Goal: Task Accomplishment & Management: Use online tool/utility

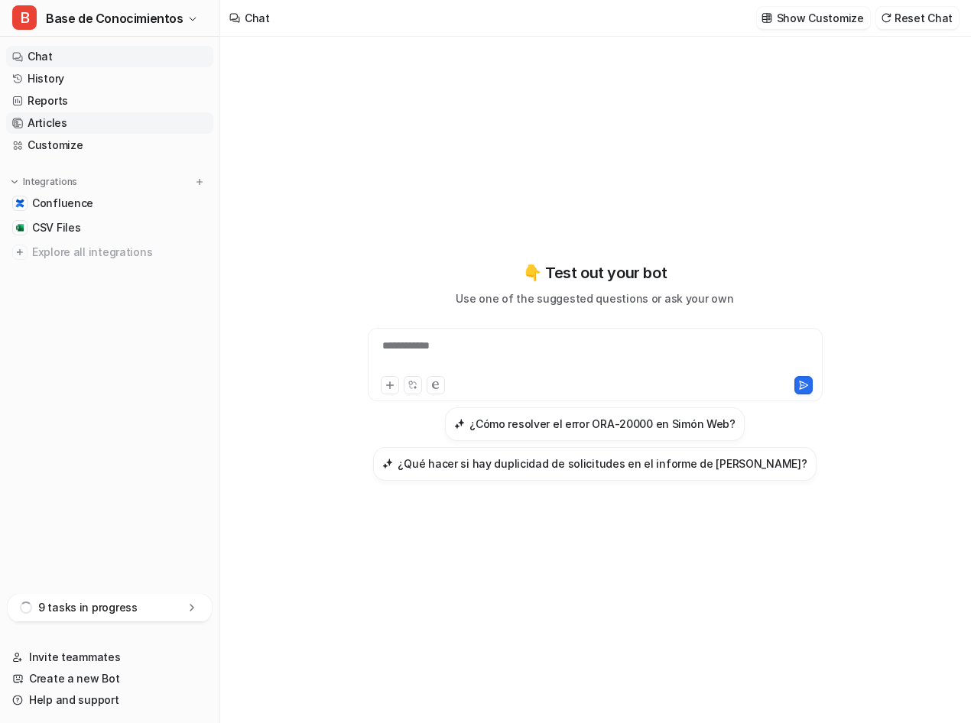
scroll to position [7018, 0]
click at [175, 13] on span "Base de Conocimientos" at bounding box center [115, 18] width 138 height 21
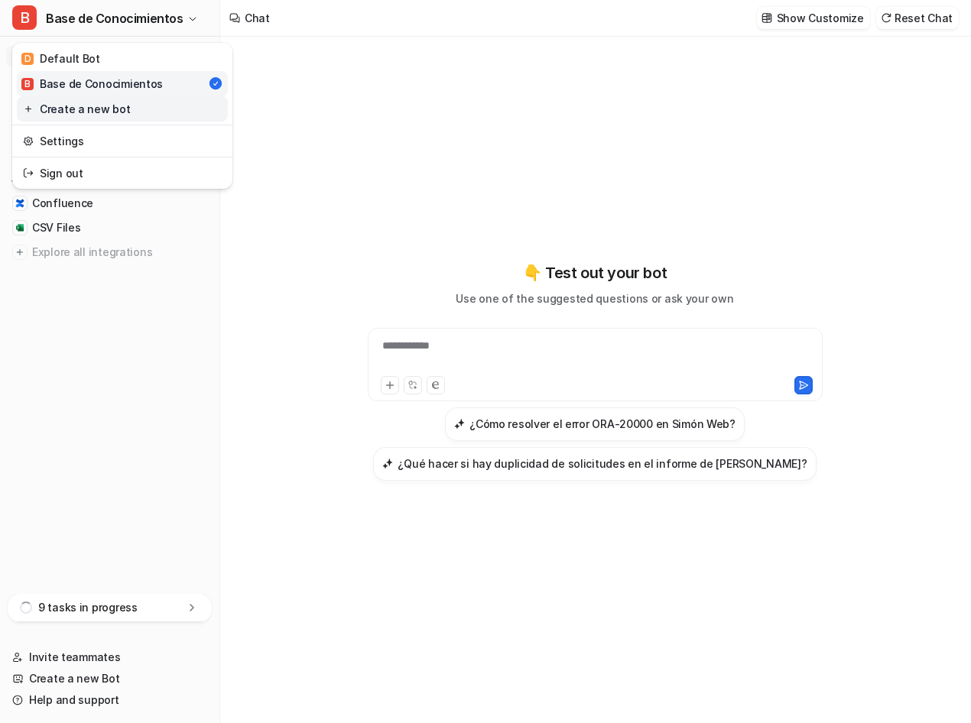
click at [98, 112] on link "Create a new bot" at bounding box center [122, 108] width 211 height 25
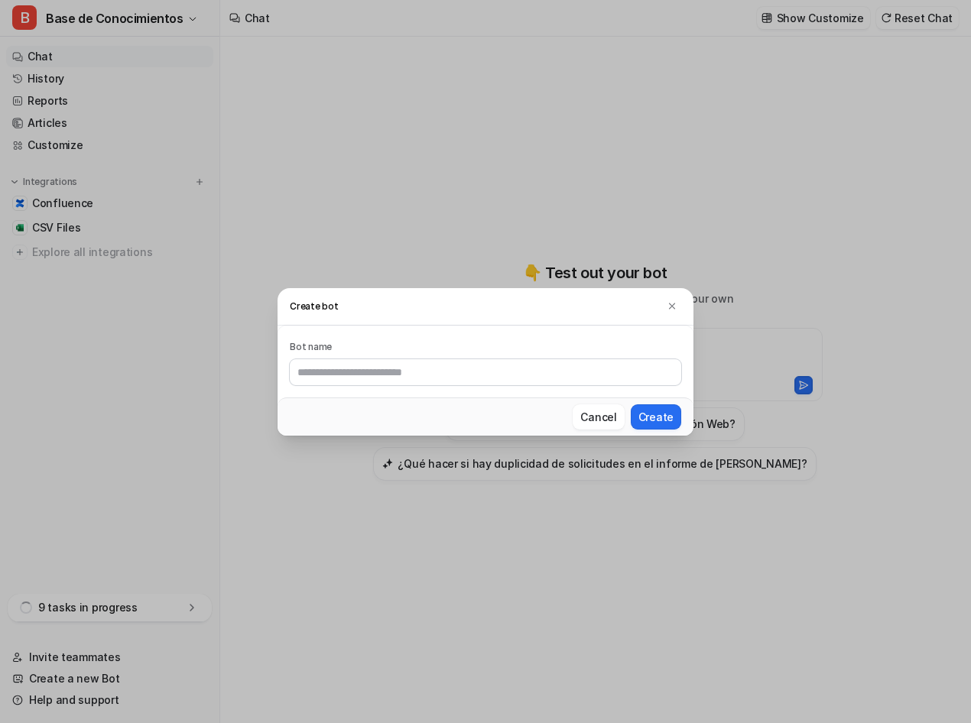
click at [368, 377] on input "text" at bounding box center [485, 372] width 391 height 26
type input "**********"
click at [656, 421] on button "Create" at bounding box center [656, 416] width 50 height 25
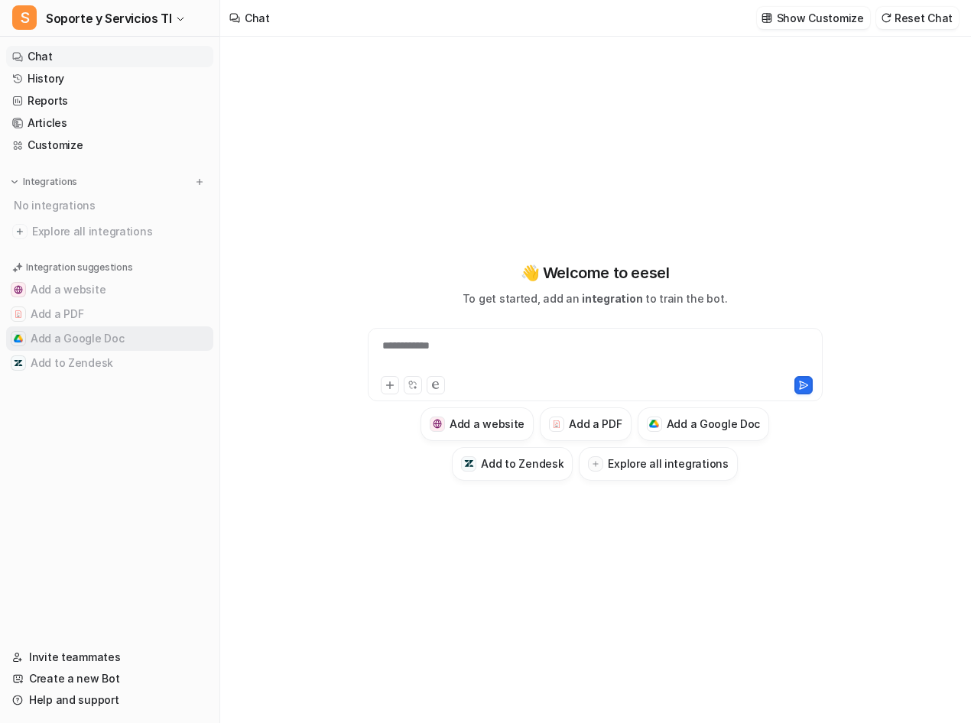
click at [143, 342] on button "Add a Google Doc" at bounding box center [109, 338] width 207 height 24
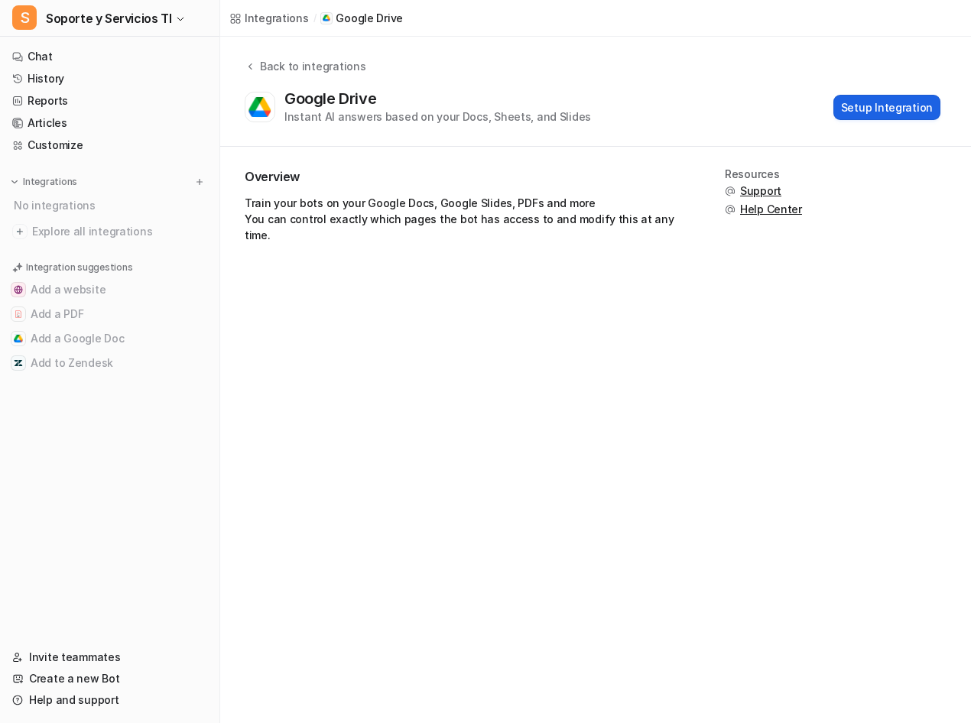
click at [879, 112] on button "Setup Integration" at bounding box center [886, 107] width 107 height 25
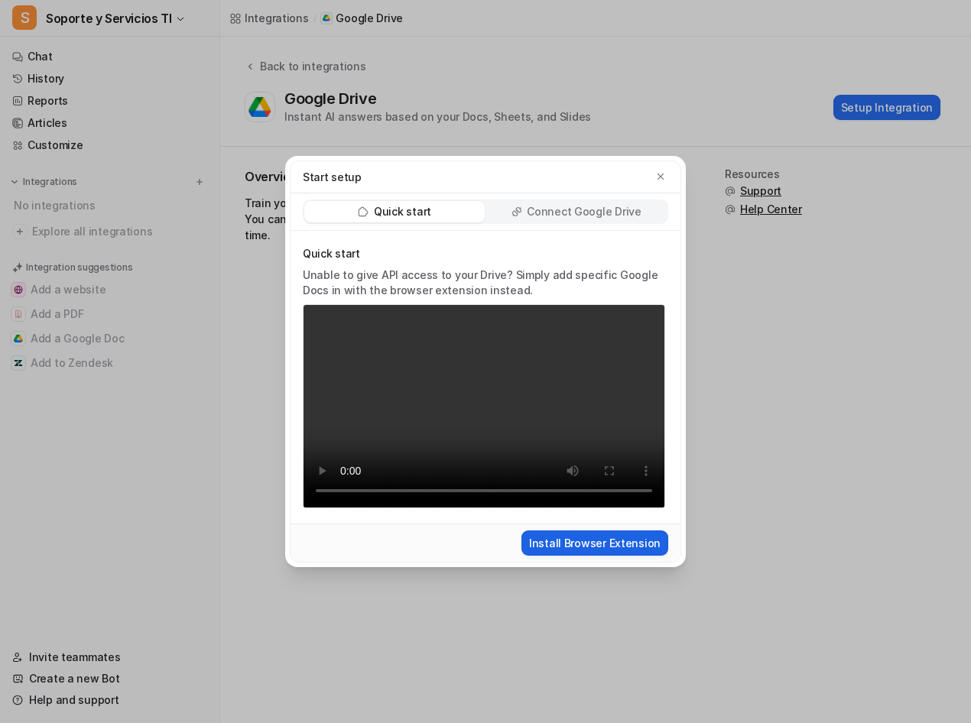
click at [625, 542] on button "Install Browser Extension" at bounding box center [594, 543] width 147 height 25
click at [654, 181] on button "button" at bounding box center [660, 176] width 15 height 15
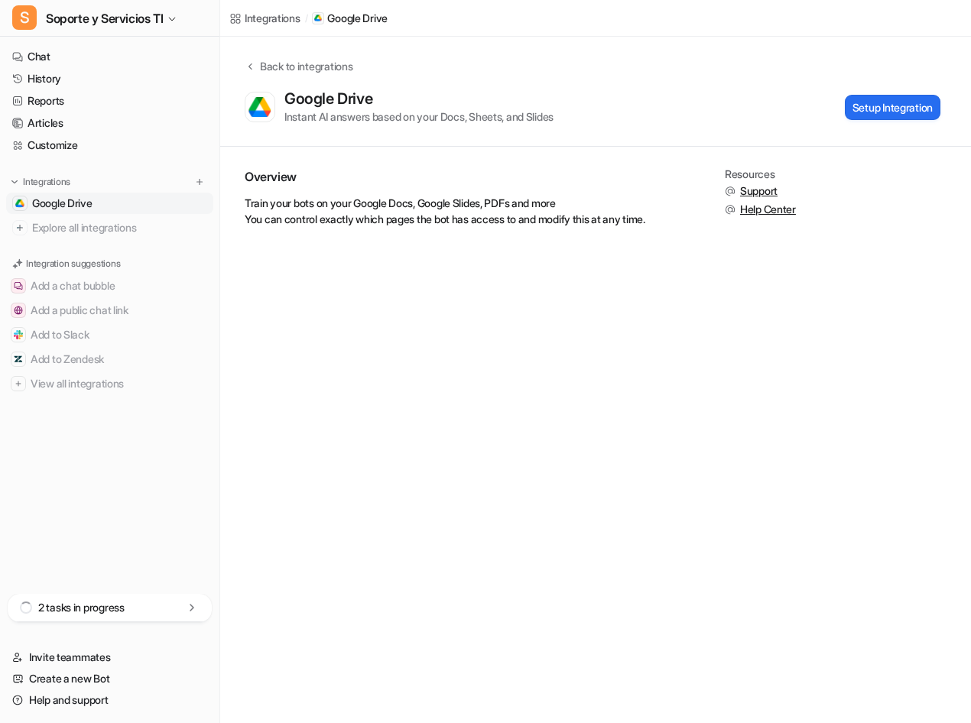
click at [119, 198] on link "Google Drive" at bounding box center [109, 203] width 207 height 21
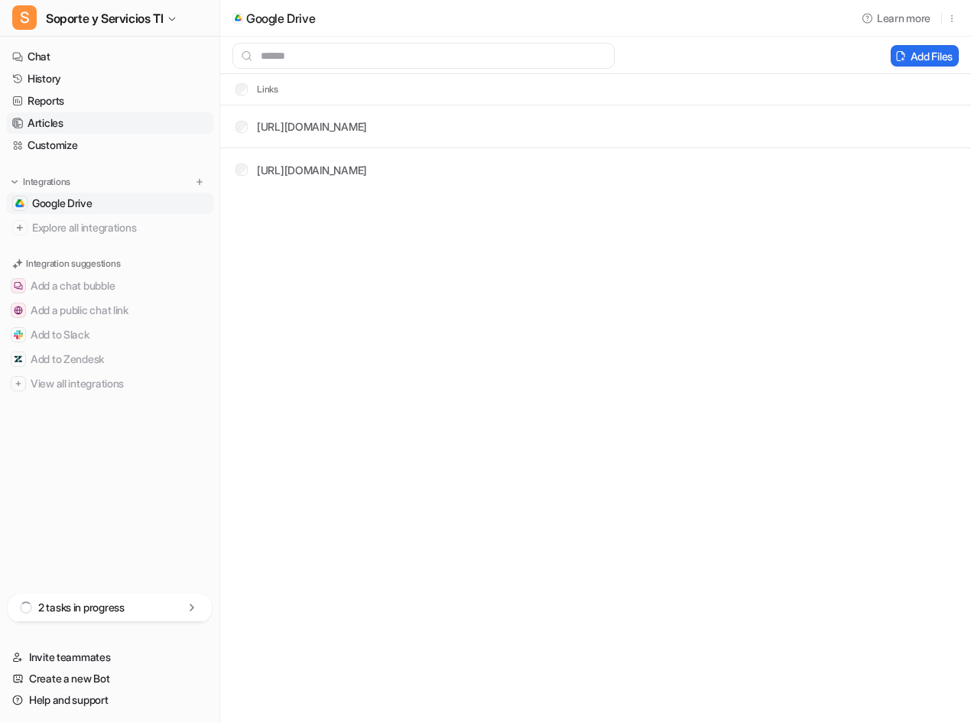
click at [52, 122] on link "Articles" at bounding box center [109, 122] width 207 height 21
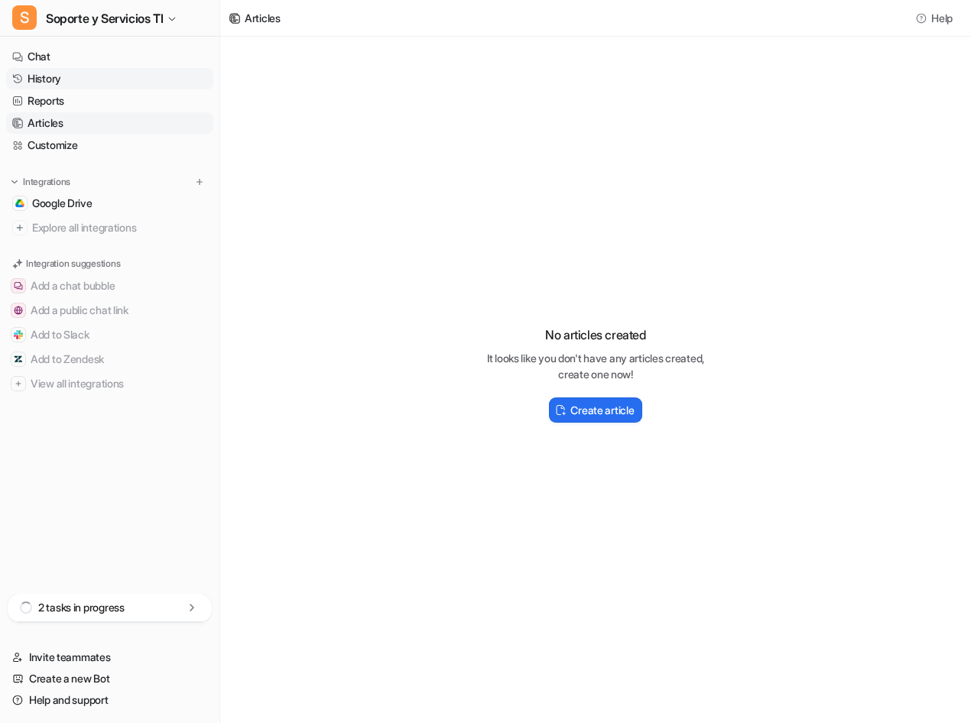
click at [26, 88] on link "History" at bounding box center [109, 78] width 207 height 21
click at [36, 61] on link "Chat" at bounding box center [109, 56] width 207 height 21
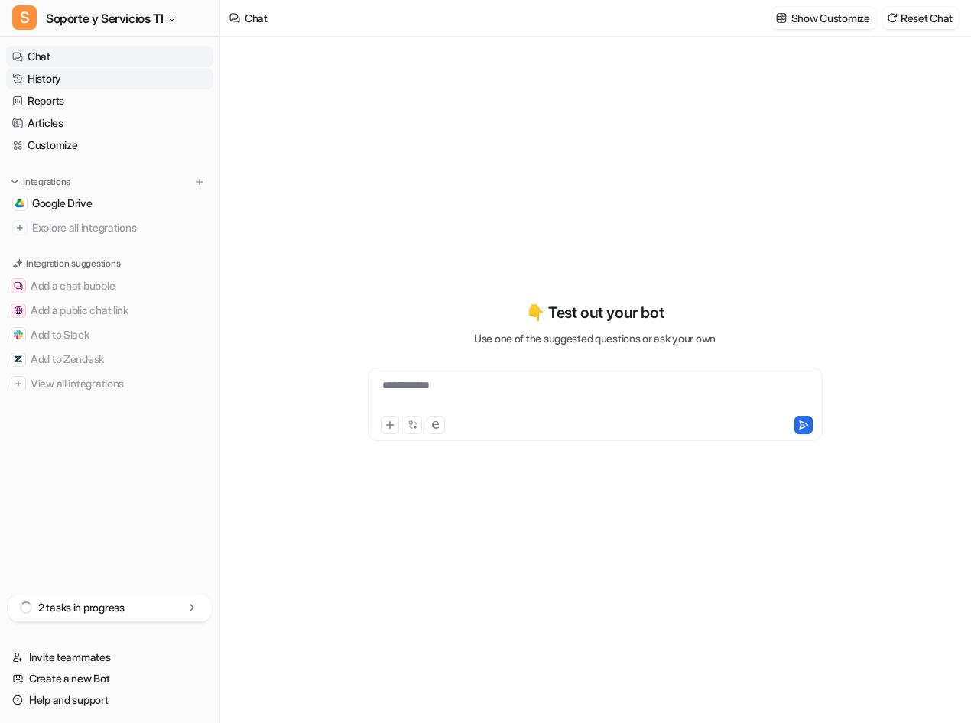
type textarea "**********"
click at [443, 397] on div "**********" at bounding box center [595, 395] width 447 height 35
click at [570, 395] on div "**********" at bounding box center [595, 395] width 447 height 35
click at [804, 424] on icon at bounding box center [803, 425] width 11 height 11
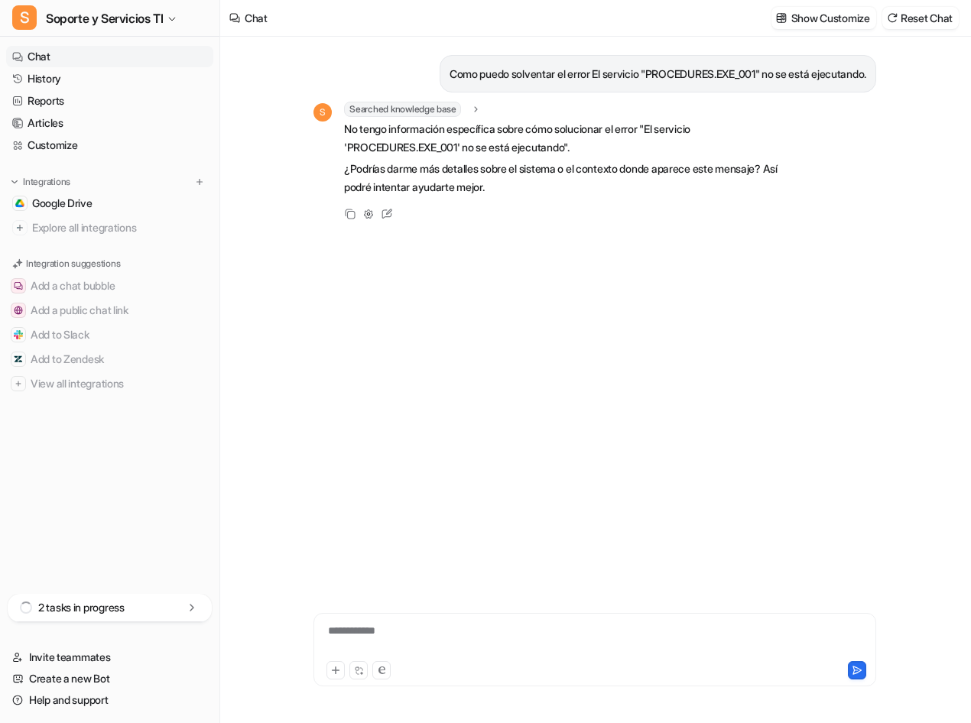
click at [157, 613] on div "2 tasks in progress" at bounding box center [110, 608] width 204 height 28
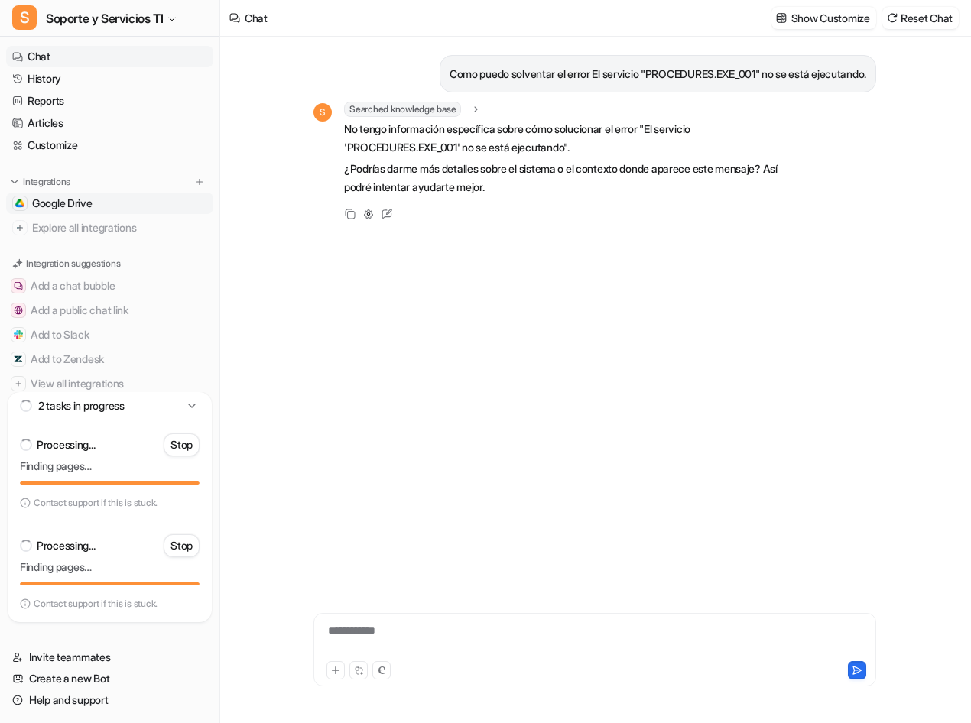
click at [111, 196] on link "Google Drive" at bounding box center [109, 203] width 207 height 21
click at [85, 201] on span "Google Drive" at bounding box center [62, 203] width 60 height 15
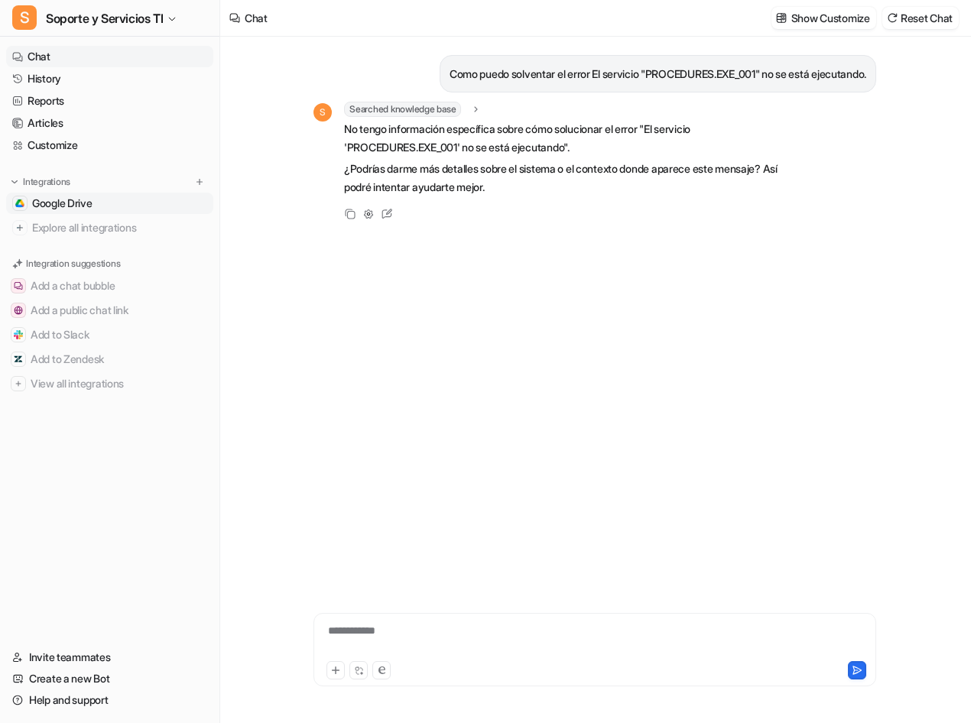
click at [87, 198] on span "Google Drive" at bounding box center [62, 203] width 60 height 15
click at [69, 213] on link "Google Drive" at bounding box center [109, 203] width 207 height 21
click at [70, 204] on span "Google Drive" at bounding box center [62, 203] width 60 height 15
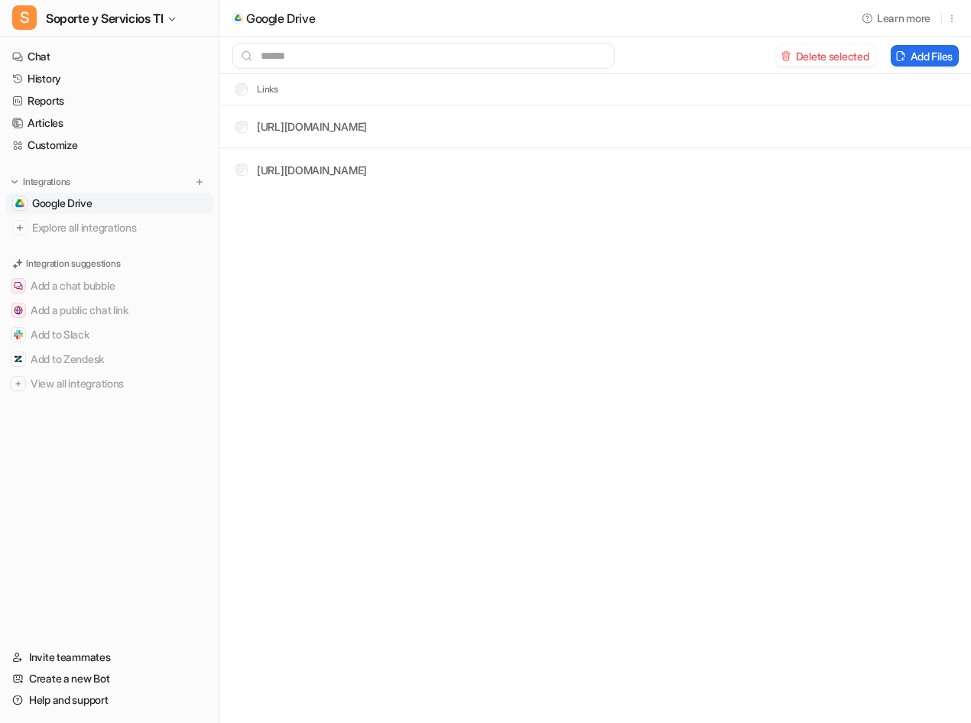
click at [240, 162] on div "https://docs.google.com/.../edit" at bounding box center [300, 170] width 131 height 16
click at [895, 53] on icon at bounding box center [900, 55] width 11 height 11
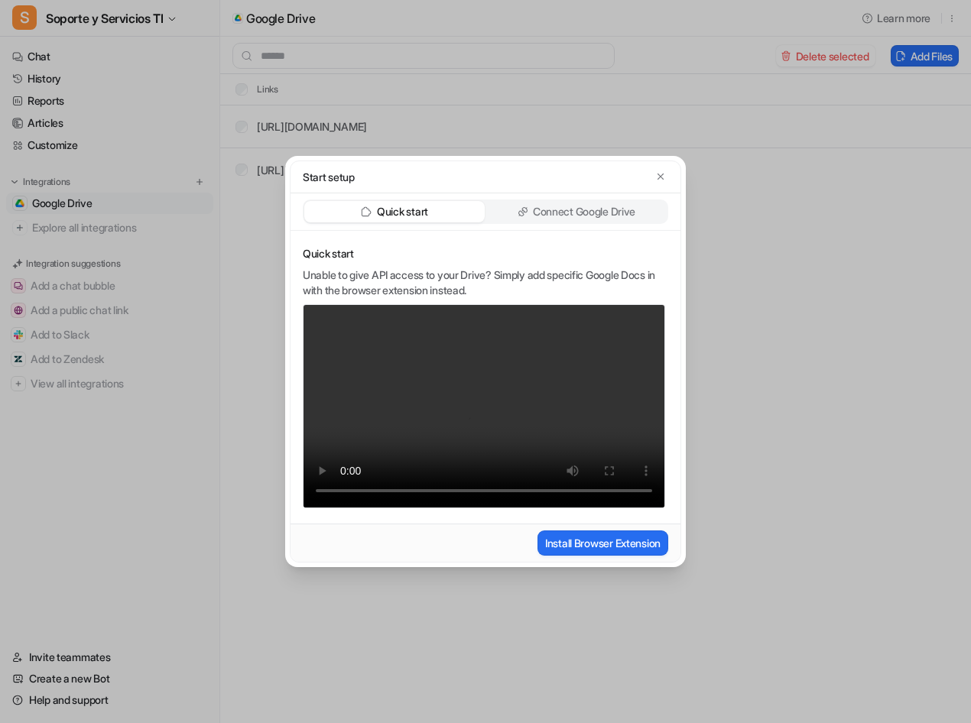
click at [669, 182] on div "Start setup" at bounding box center [486, 177] width 390 height 32
click at [659, 180] on icon "button" at bounding box center [660, 176] width 11 height 11
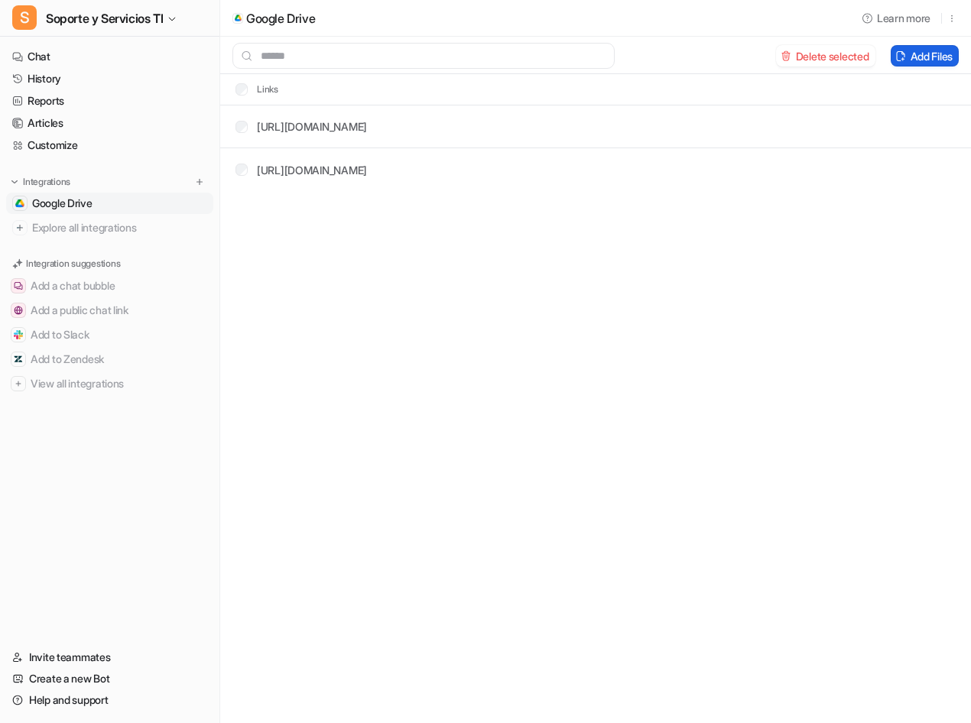
click at [941, 61] on button "Add Files" at bounding box center [925, 55] width 68 height 21
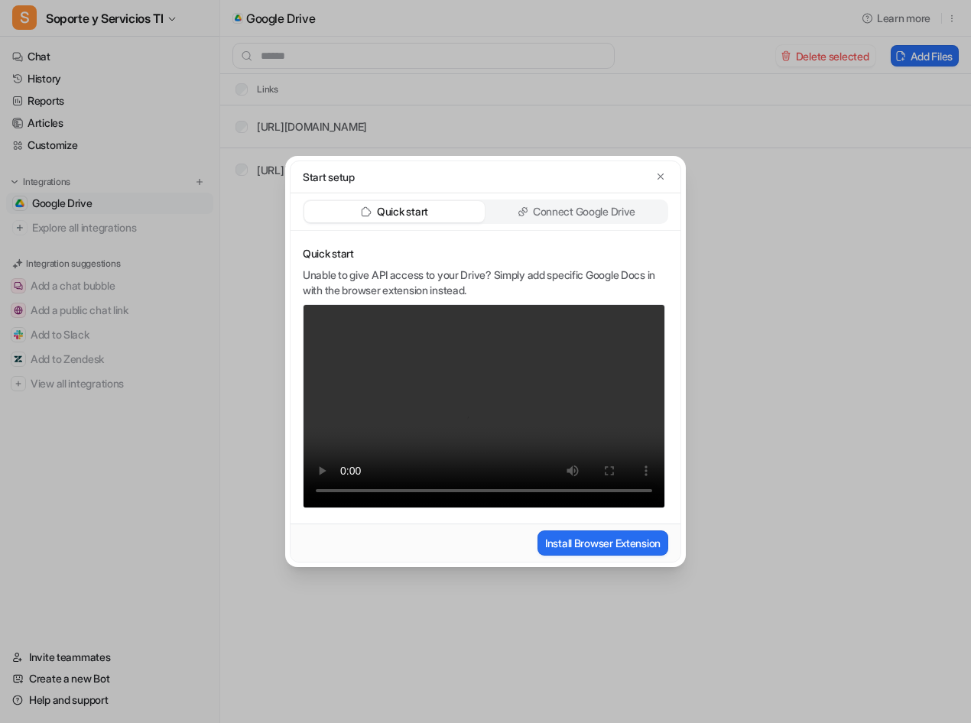
click at [579, 210] on p "Connect Google Drive" at bounding box center [584, 211] width 102 height 15
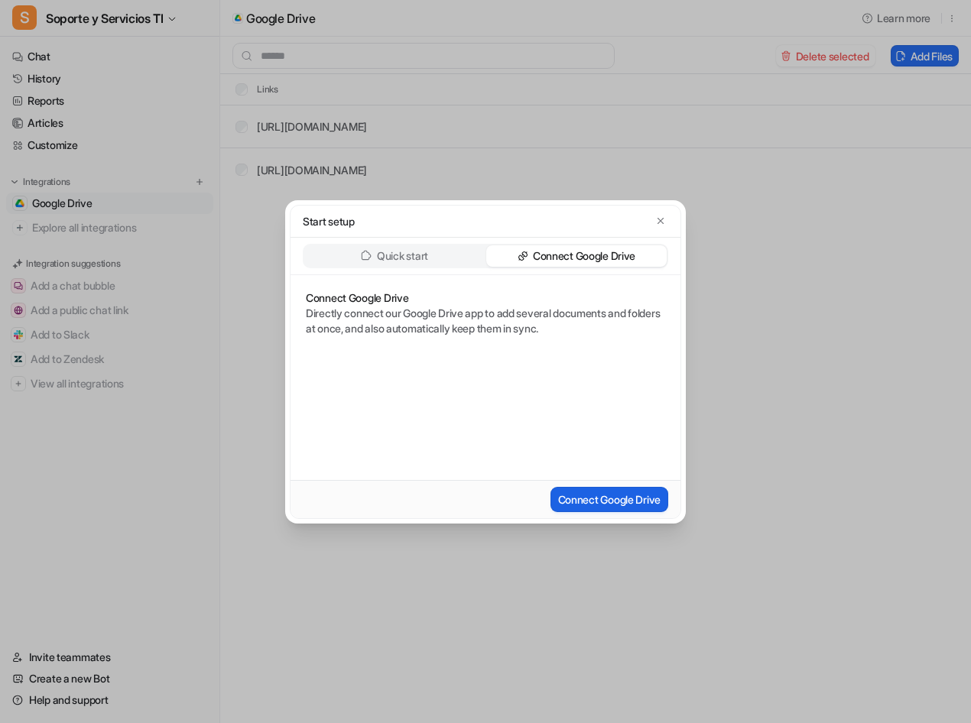
click at [599, 508] on button "Connect Google Drive" at bounding box center [609, 499] width 118 height 25
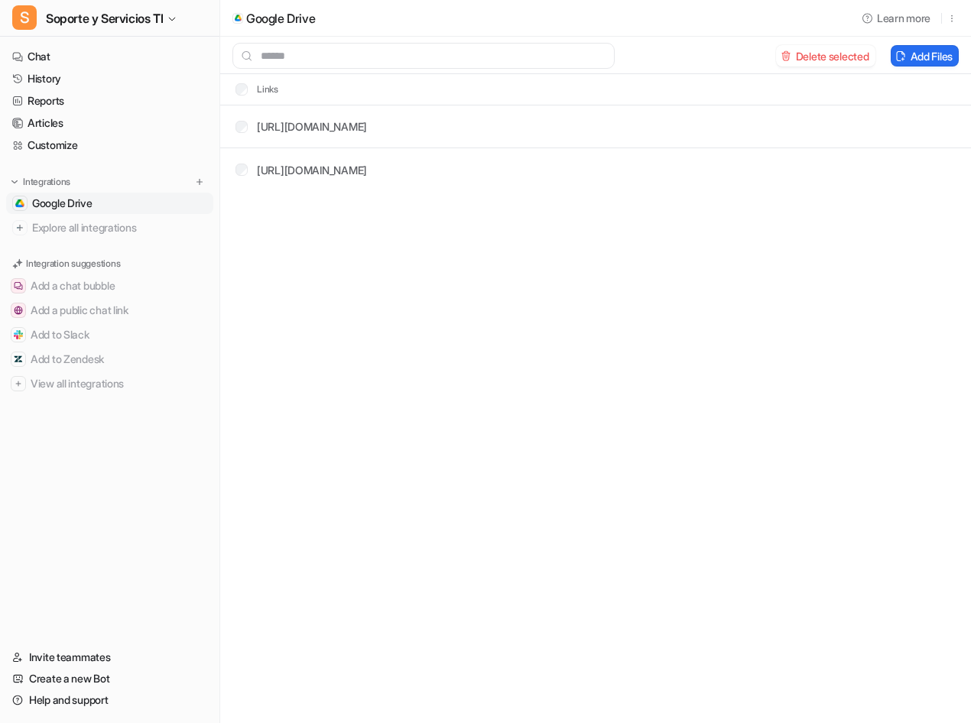
click at [690, 446] on div "Google Drive Learn more Delete selected Add Files Links https://docs.google.com…" at bounding box center [485, 361] width 971 height 723
click at [936, 53] on button "Add Files" at bounding box center [925, 55] width 68 height 21
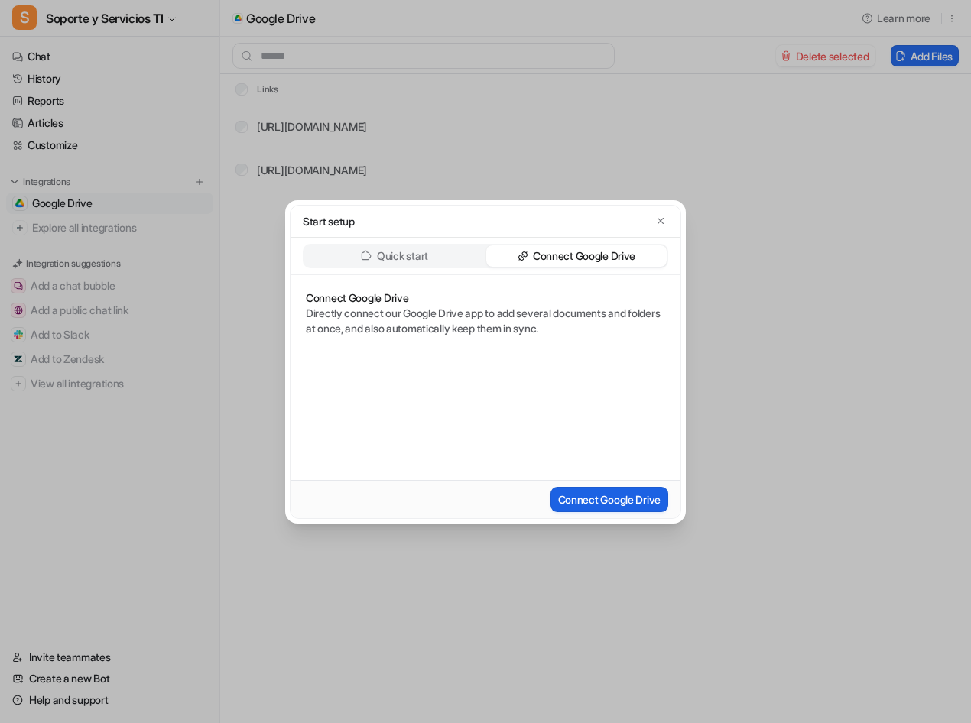
click at [591, 505] on button "Connect Google Drive" at bounding box center [609, 499] width 118 height 25
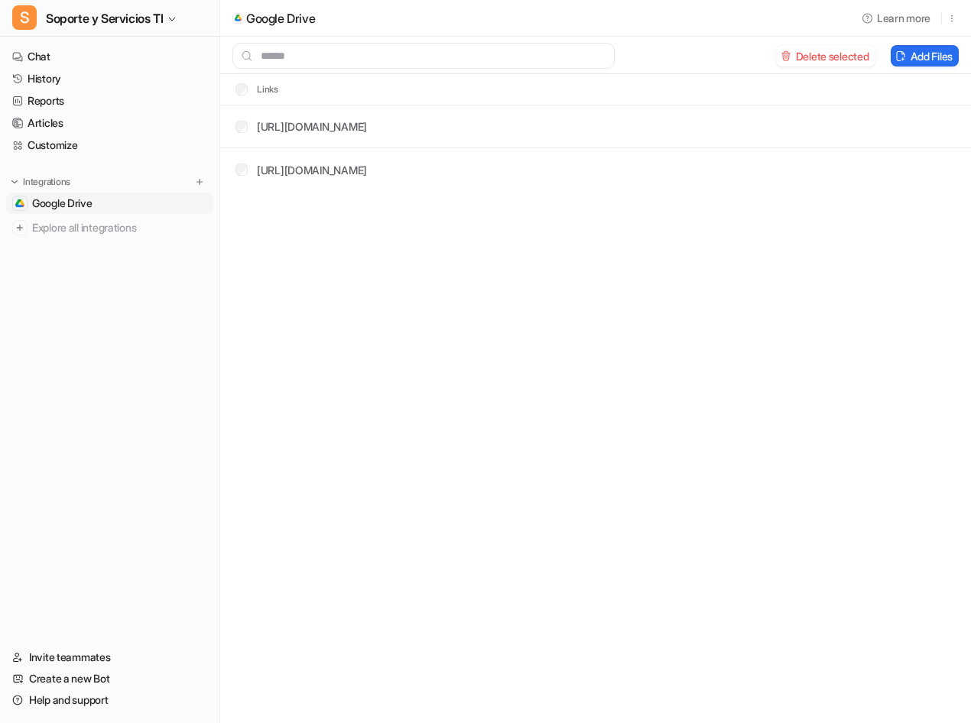
click at [63, 203] on span "Google Drive" at bounding box center [62, 203] width 60 height 15
click at [40, 55] on link "Chat" at bounding box center [109, 56] width 207 height 21
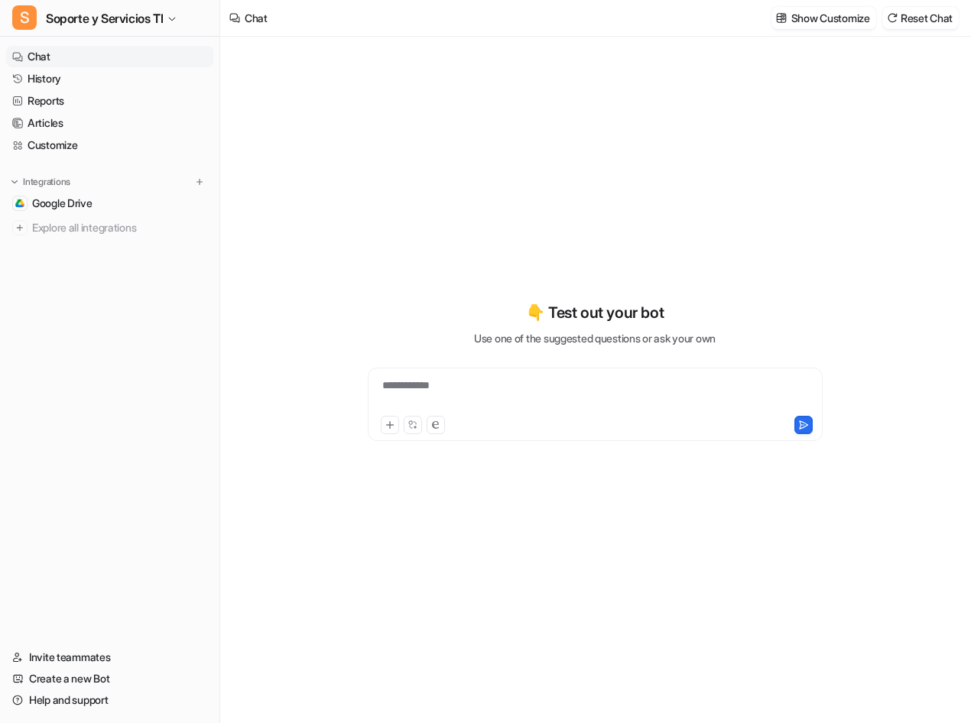
click at [525, 393] on div "**********" at bounding box center [595, 395] width 447 height 35
drag, startPoint x: 525, startPoint y: 393, endPoint x: 443, endPoint y: 393, distance: 82.6
click at [443, 393] on div at bounding box center [595, 395] width 447 height 35
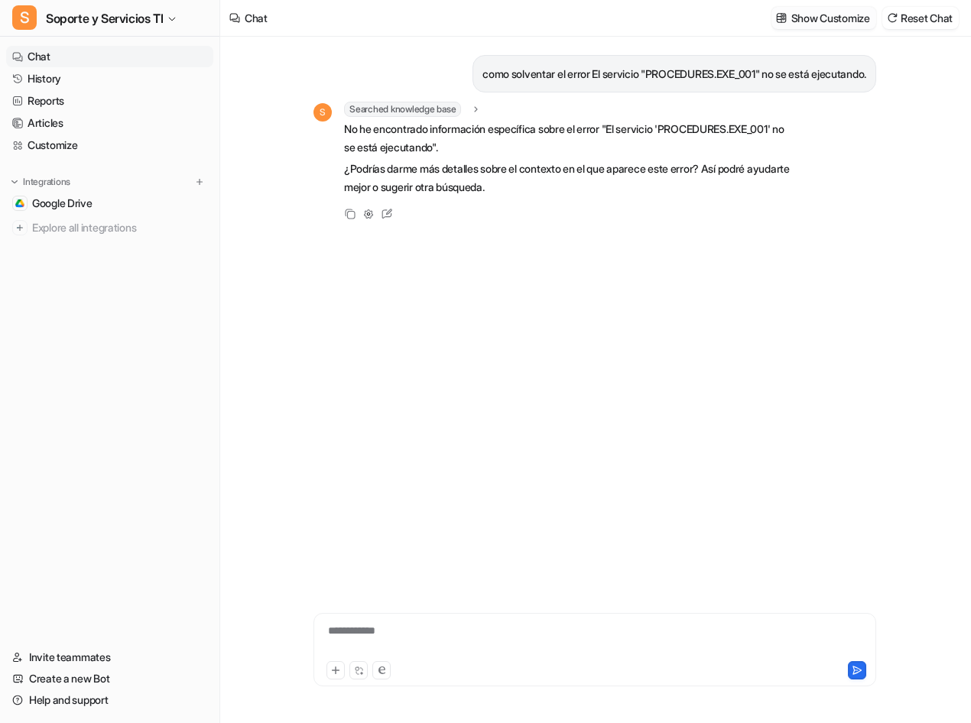
click at [793, 20] on p "Show Customize" at bounding box center [830, 18] width 79 height 16
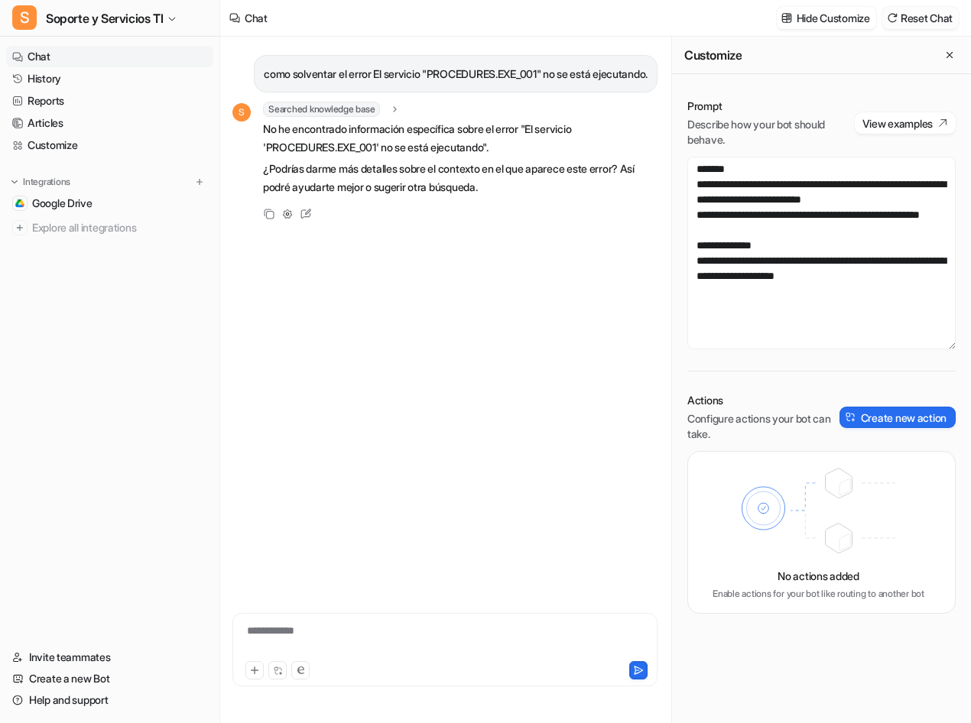
click at [912, 15] on button "Reset Chat" at bounding box center [920, 18] width 76 height 22
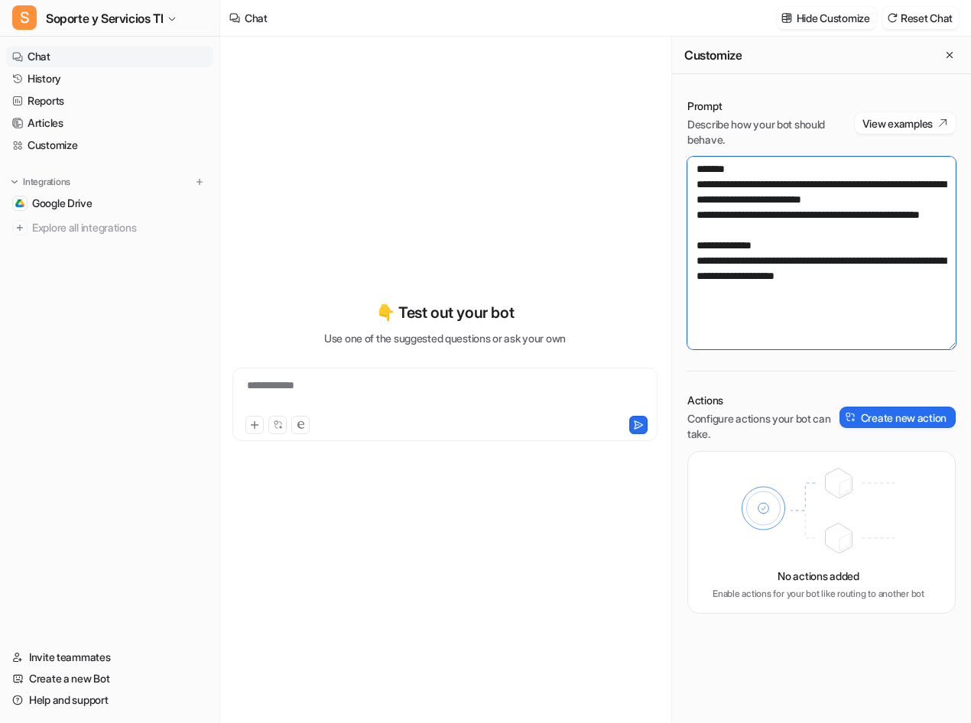
drag, startPoint x: 872, startPoint y: 295, endPoint x: 724, endPoint y: 156, distance: 203.4
click at [693, 151] on div "**********" at bounding box center [821, 224] width 268 height 251
paste textarea "**********"
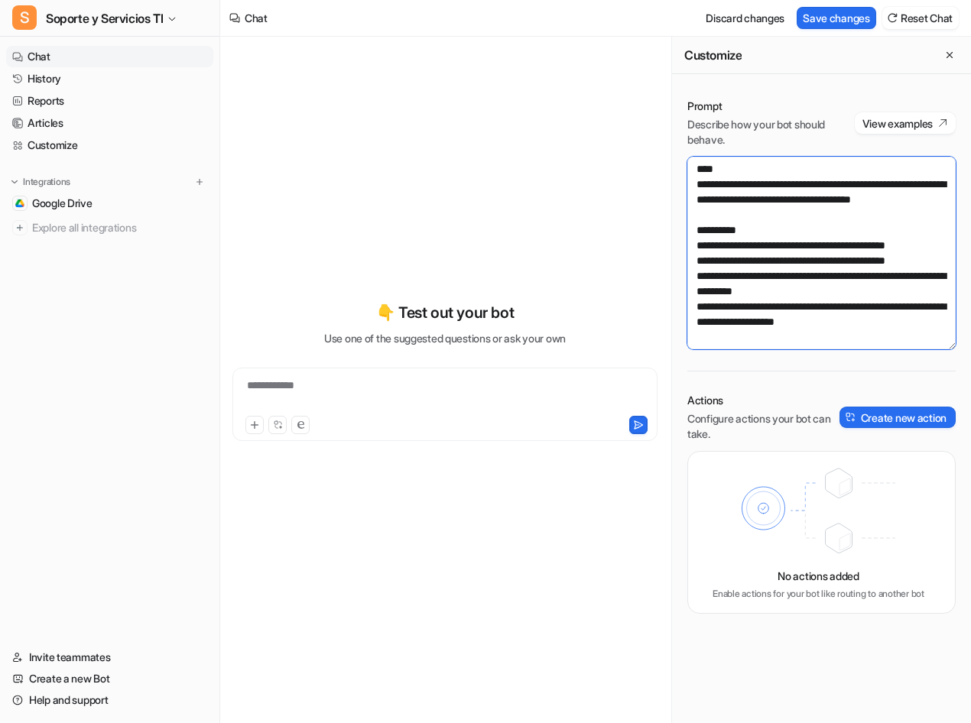
scroll to position [719, 0]
type textarea "**********"
click at [834, 13] on button "Save changes" at bounding box center [837, 18] width 80 height 22
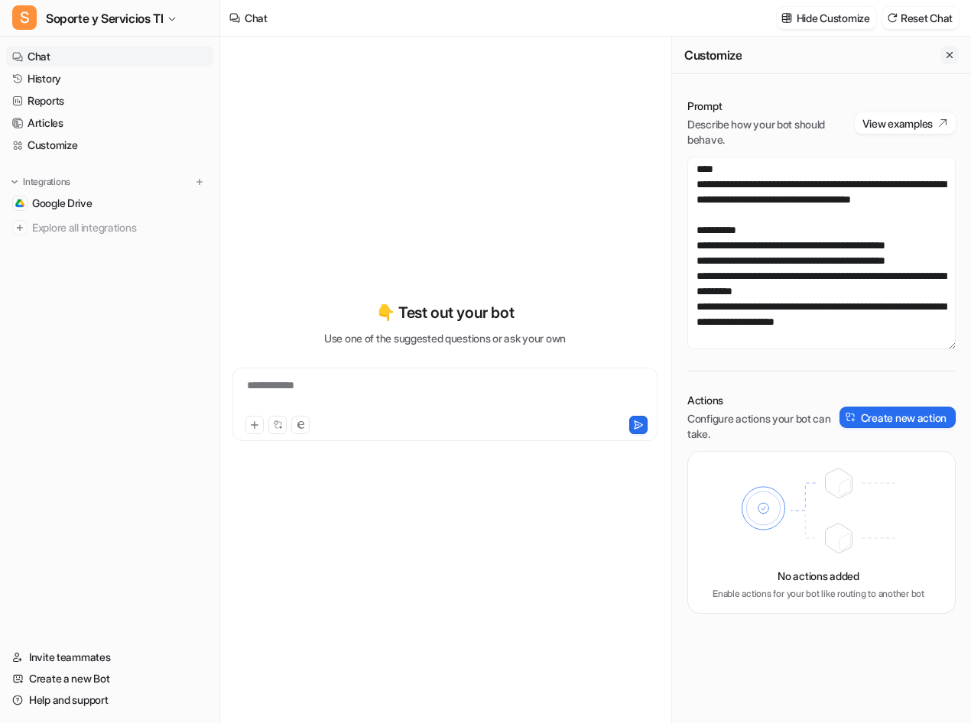
click at [947, 49] on button "Close flyout" at bounding box center [949, 55] width 18 height 18
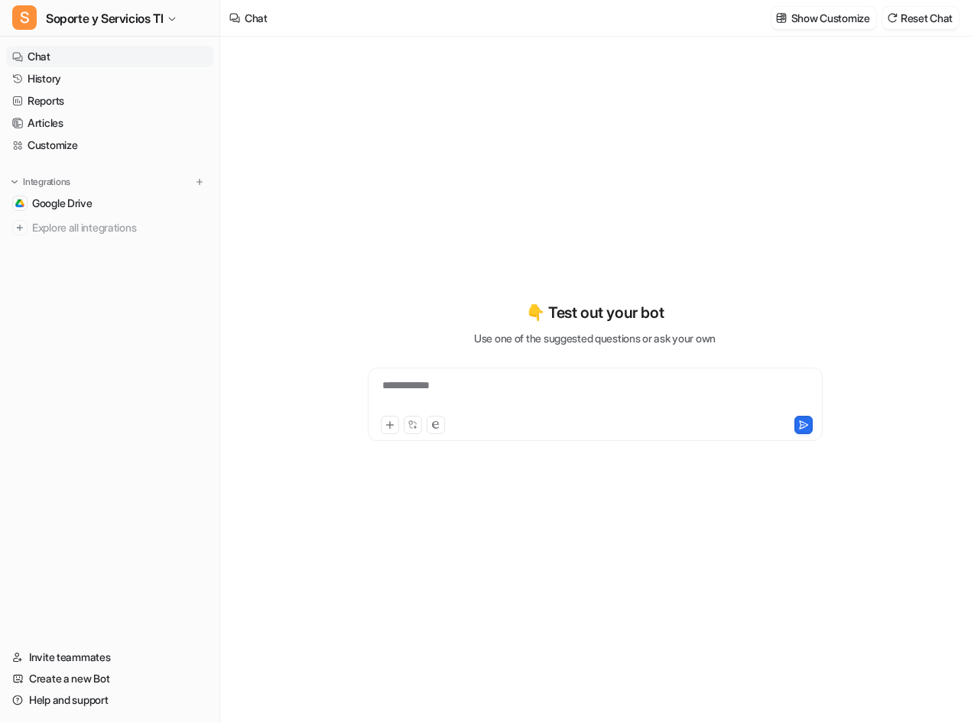
scroll to position [16880, 0]
click at [41, 60] on link "Chat" at bounding box center [109, 56] width 207 height 21
click at [41, 76] on link "History" at bounding box center [109, 78] width 207 height 21
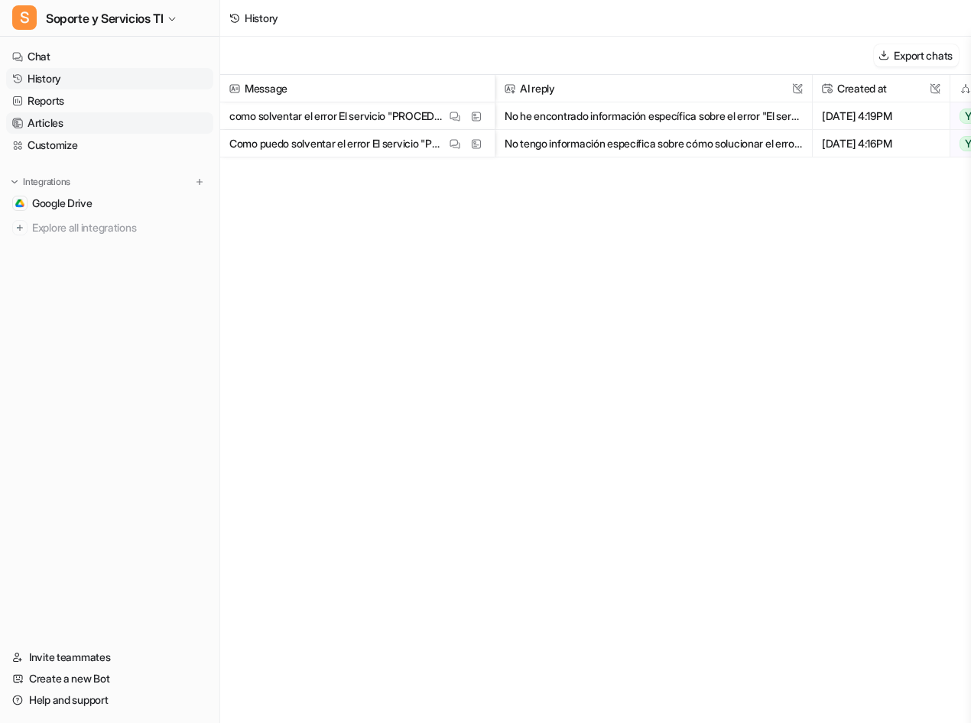
click at [80, 129] on link "Articles" at bounding box center [109, 122] width 207 height 21
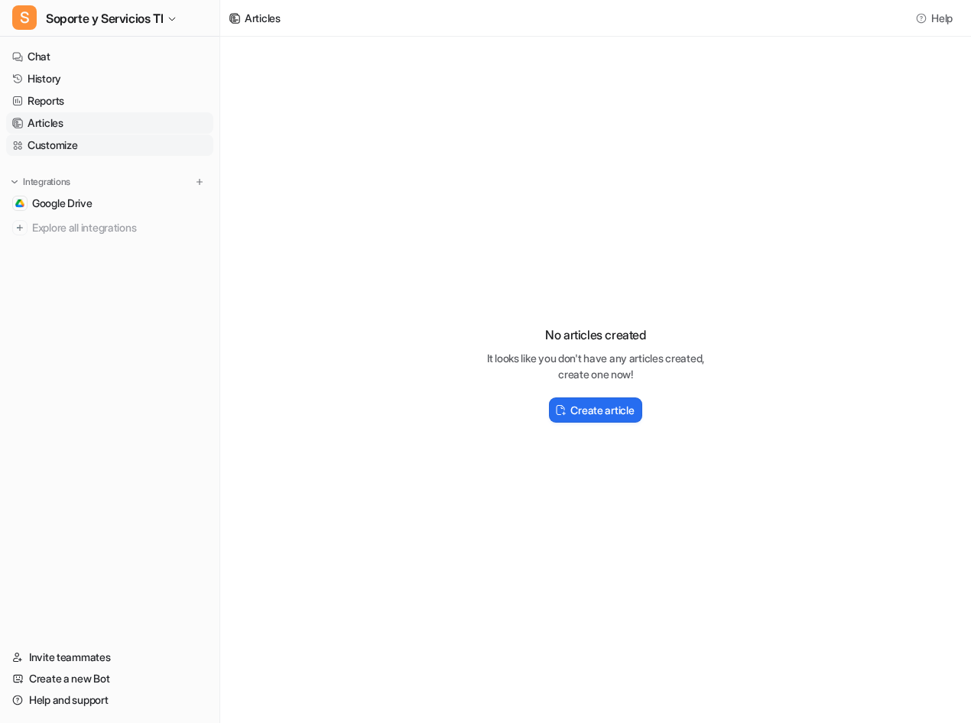
click at [82, 141] on link "Customize" at bounding box center [109, 145] width 207 height 21
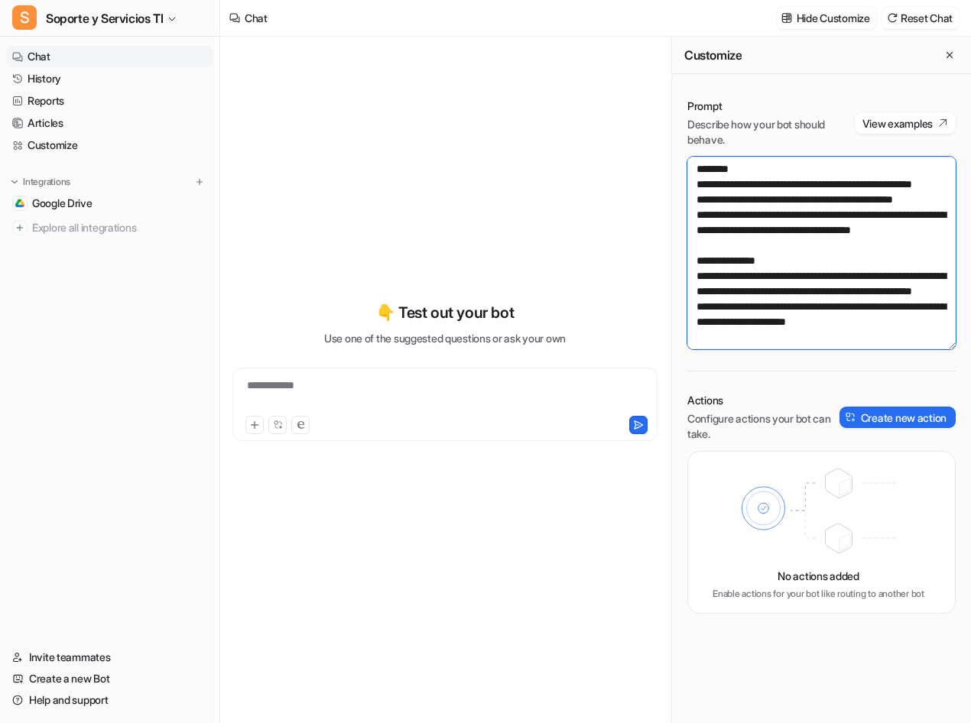
drag, startPoint x: 901, startPoint y: 325, endPoint x: 661, endPoint y: 99, distance: 329.9
click at [661, 99] on div "**********" at bounding box center [595, 380] width 751 height 687
paste textarea "**********"
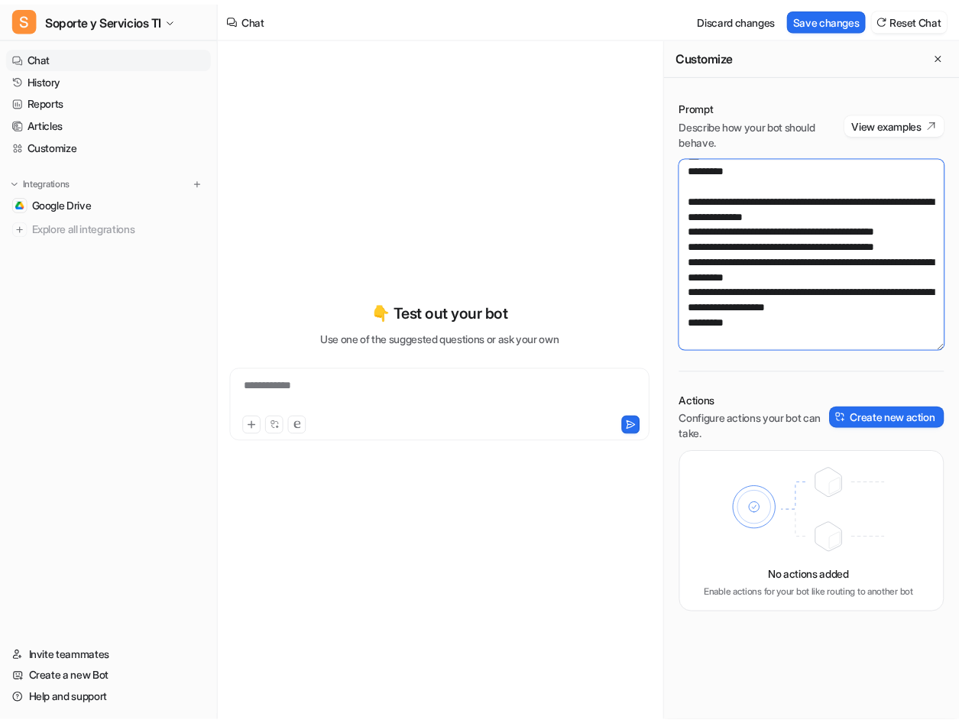
scroll to position [826, 0]
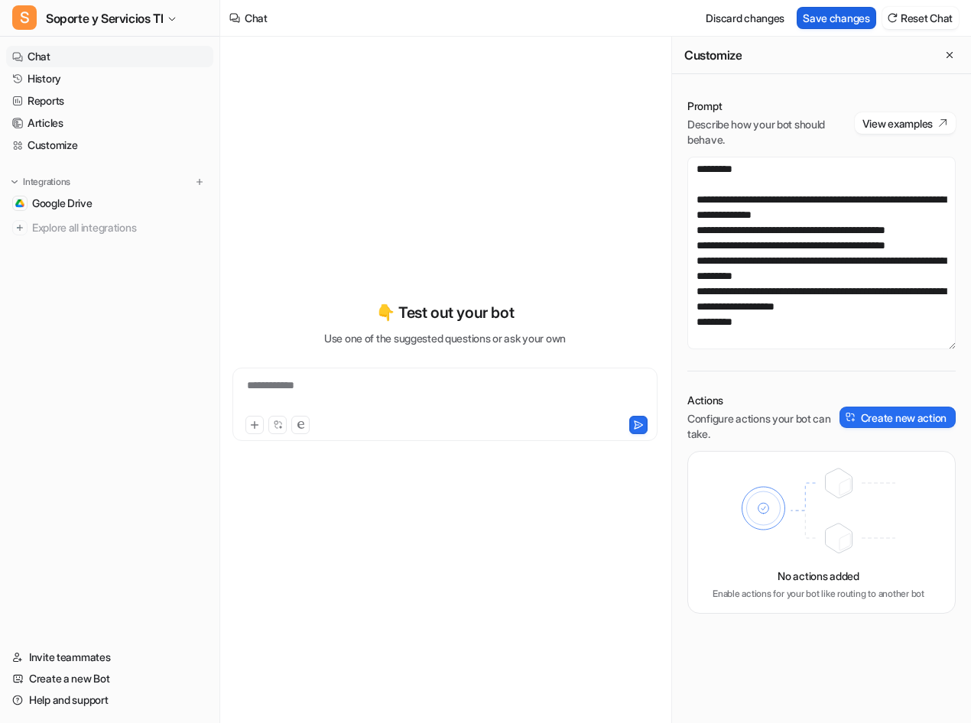
click at [828, 15] on button "Save changes" at bounding box center [837, 18] width 80 height 22
type textarea "**********"
click at [92, 97] on link "Reports" at bounding box center [109, 100] width 207 height 21
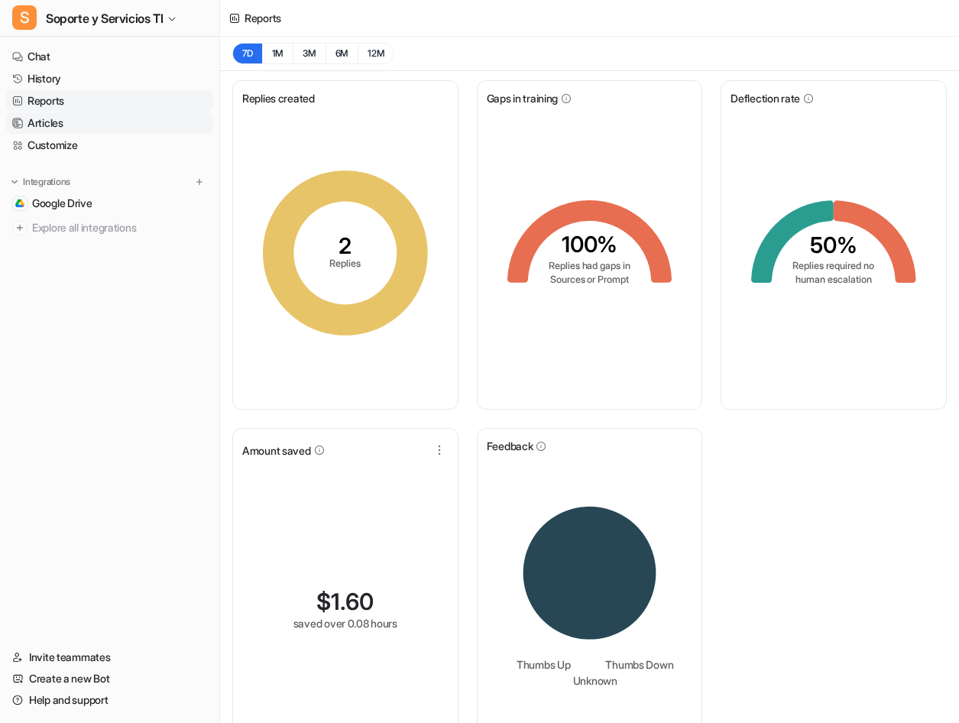
click at [73, 119] on link "Articles" at bounding box center [109, 122] width 207 height 21
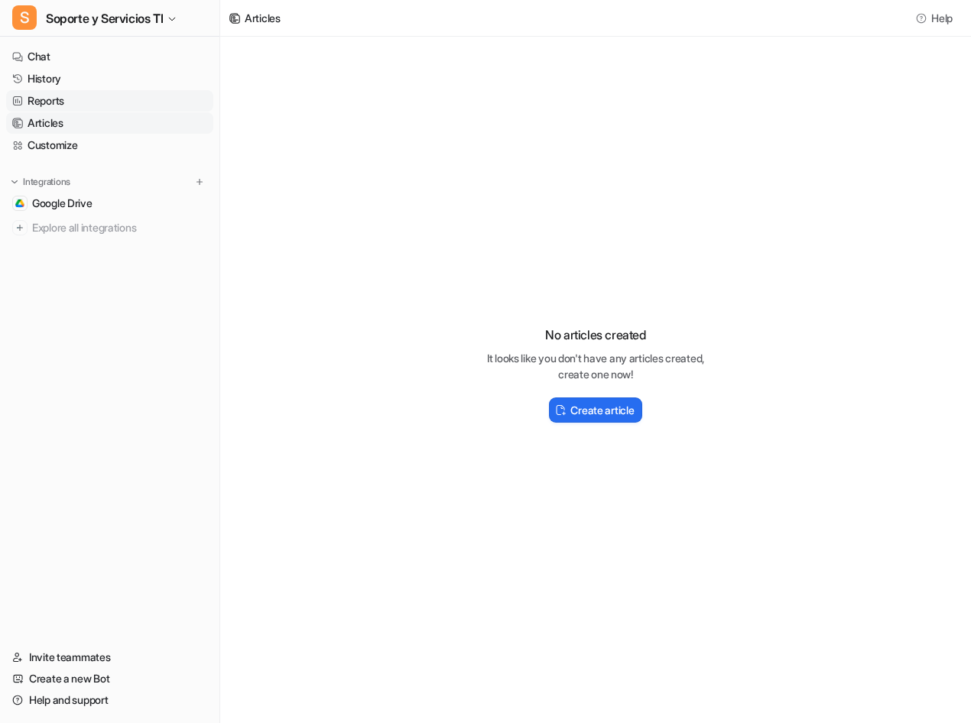
click at [49, 105] on link "Reports" at bounding box center [109, 100] width 207 height 21
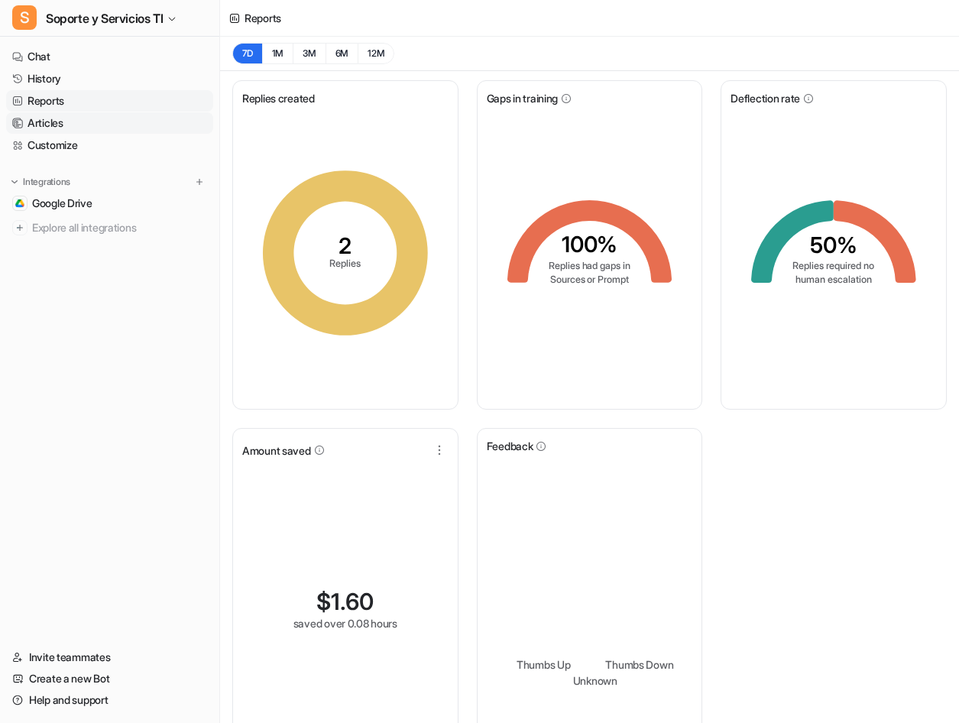
click at [50, 126] on link "Articles" at bounding box center [109, 122] width 207 height 21
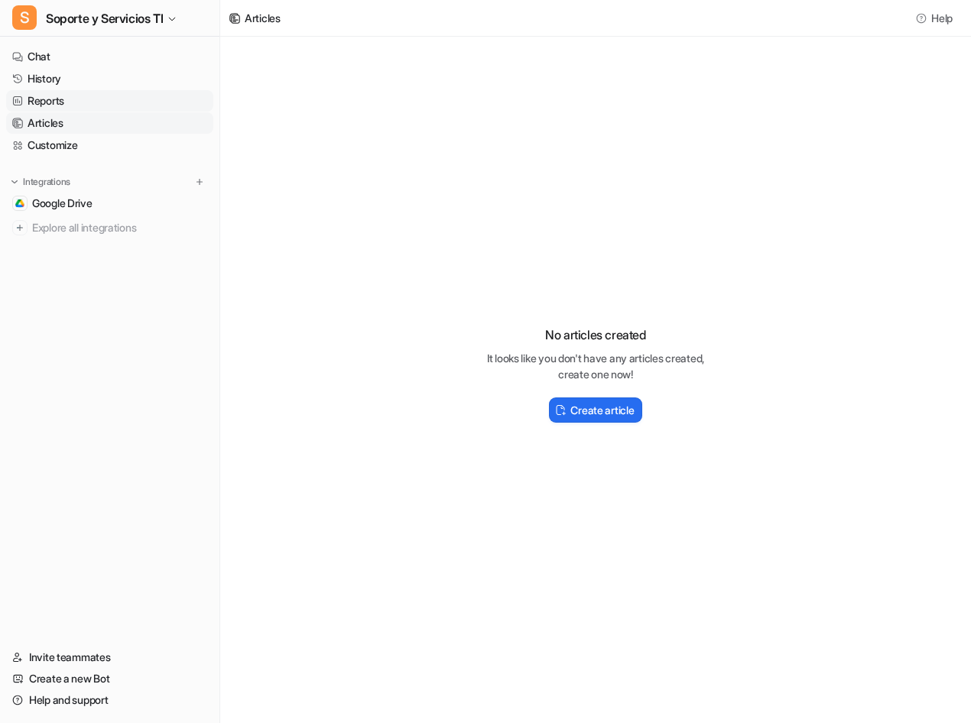
click at [50, 105] on link "Reports" at bounding box center [109, 100] width 207 height 21
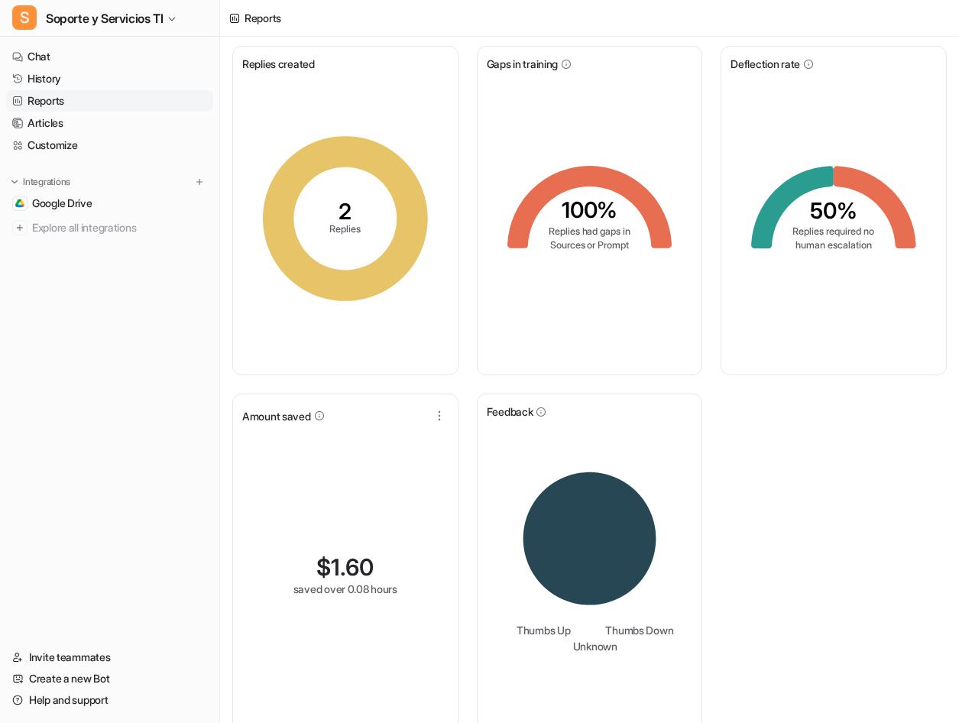
scroll to position [52, 0]
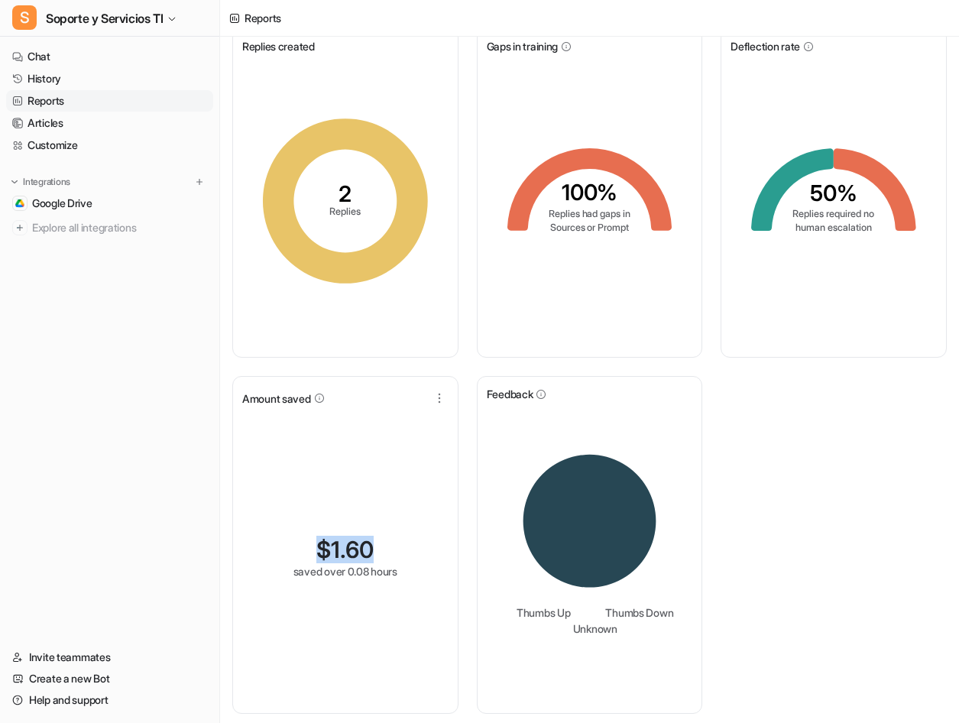
drag, startPoint x: 315, startPoint y: 543, endPoint x: 372, endPoint y: 555, distance: 58.6
click at [372, 555] on div "$ 1.60" at bounding box center [344, 550] width 57 height 28
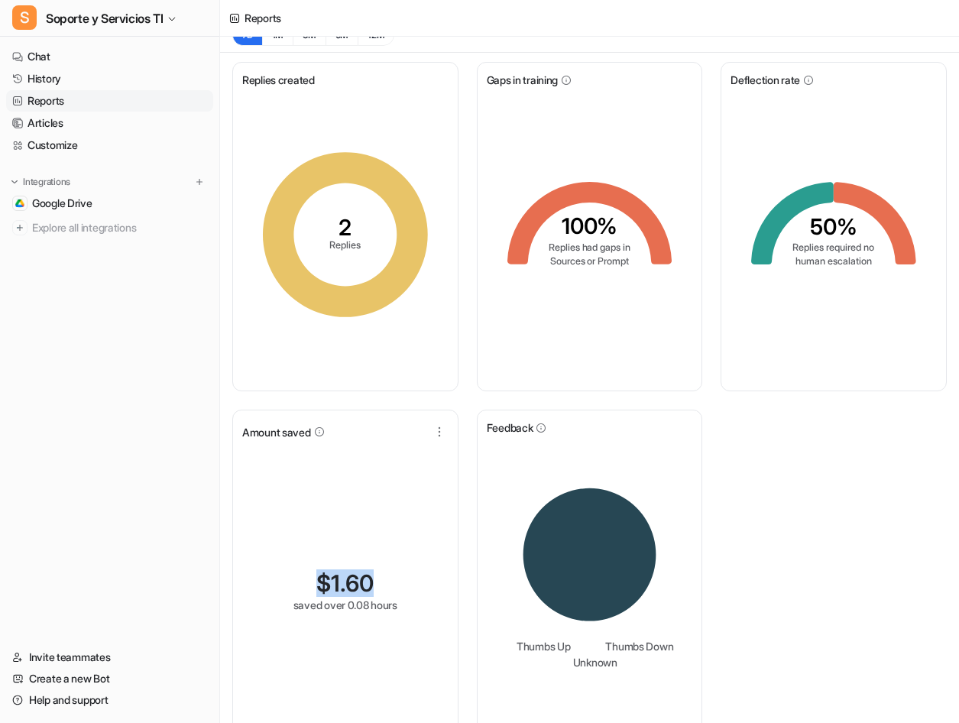
scroll to position [0, 0]
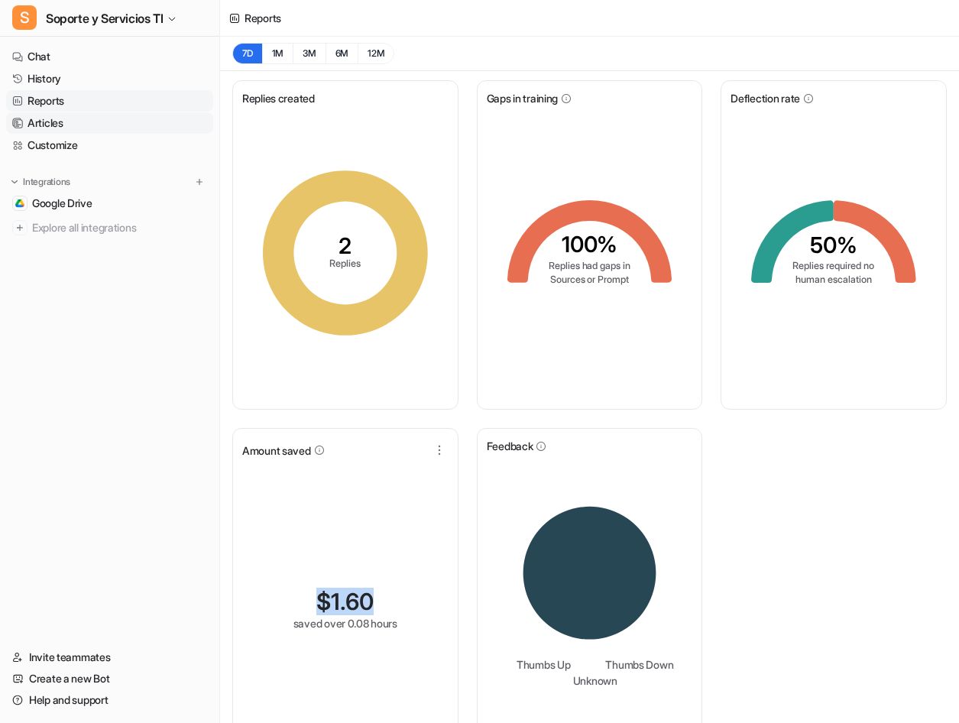
click at [57, 117] on link "Articles" at bounding box center [109, 122] width 207 height 21
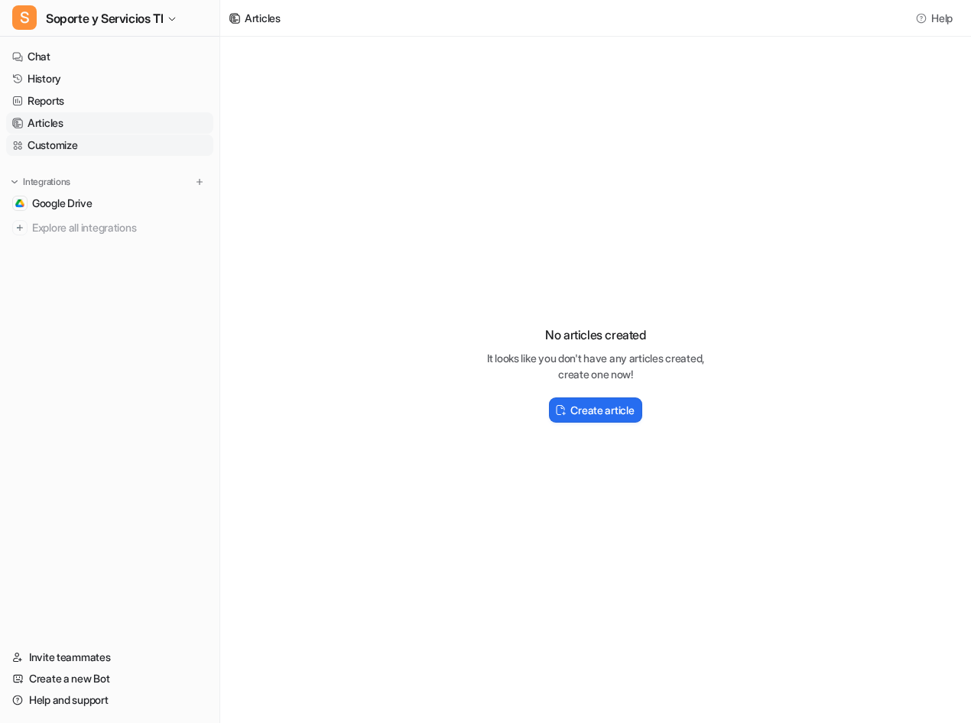
click at [66, 144] on link "Customize" at bounding box center [109, 145] width 207 height 21
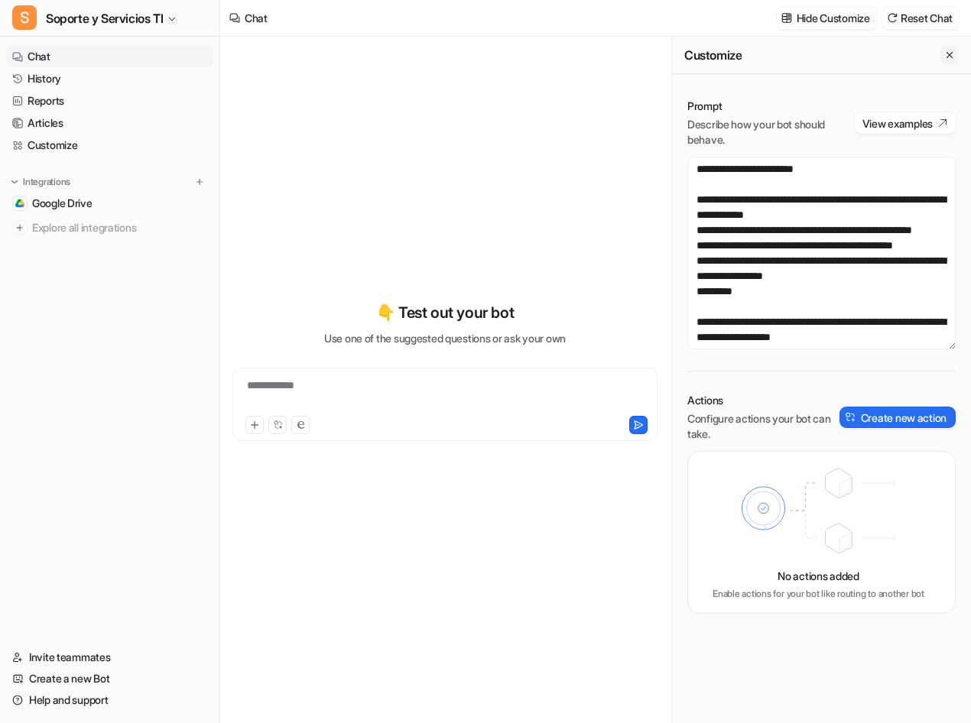
click at [950, 50] on icon "Close flyout" at bounding box center [949, 55] width 11 height 11
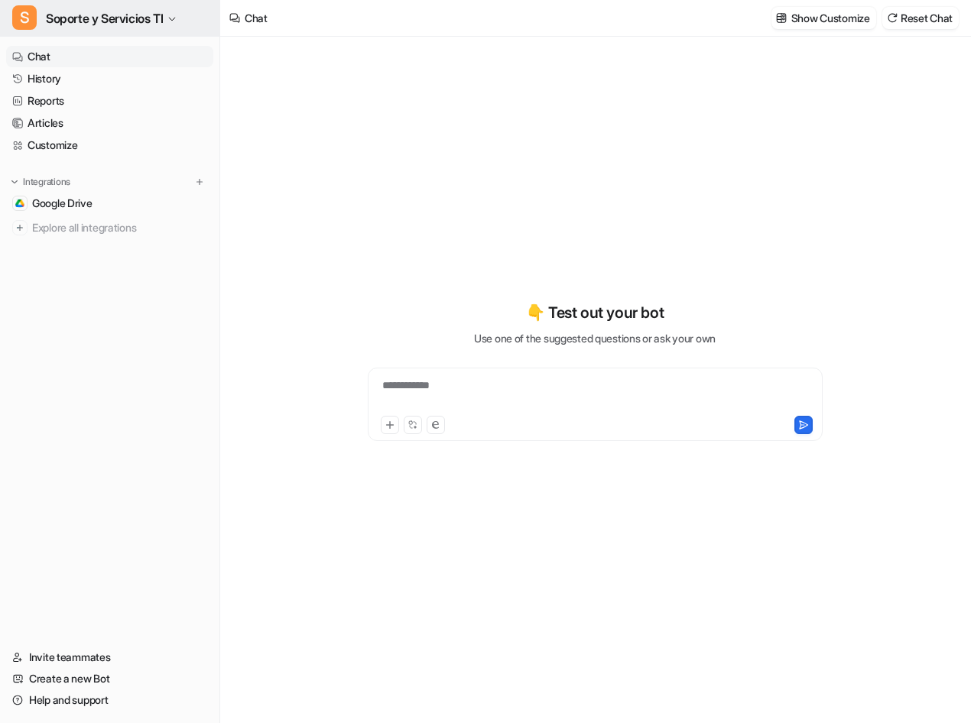
click at [175, 18] on icon "button" at bounding box center [172, 19] width 6 height 3
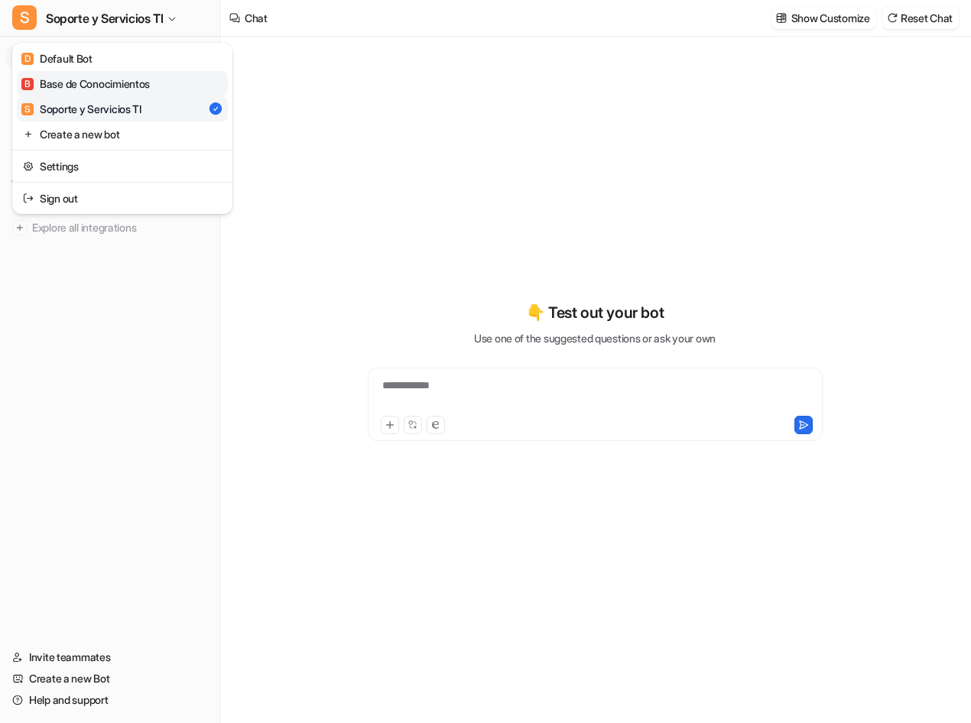
click at [102, 74] on link "B Base de Conocimientos" at bounding box center [122, 83] width 211 height 25
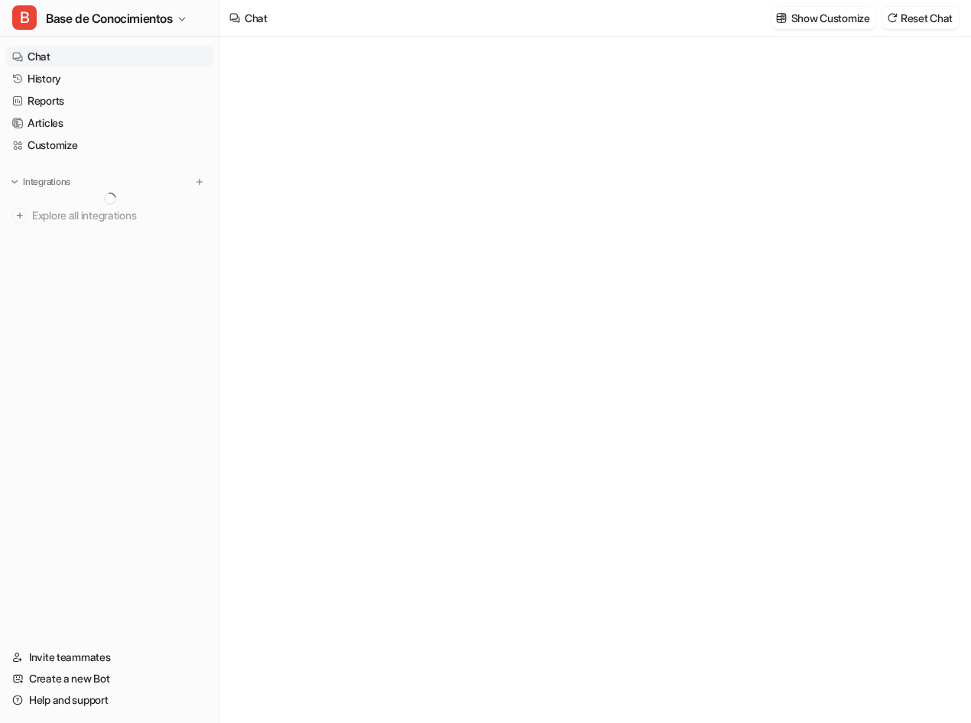
type textarea "**********"
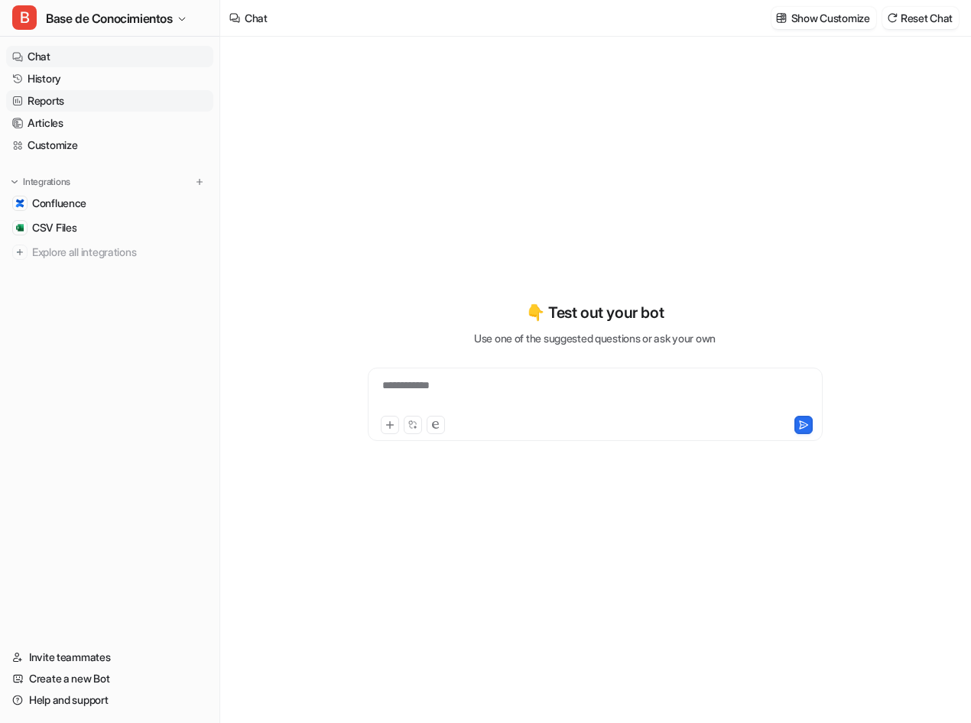
click at [72, 102] on link "Reports" at bounding box center [109, 100] width 207 height 21
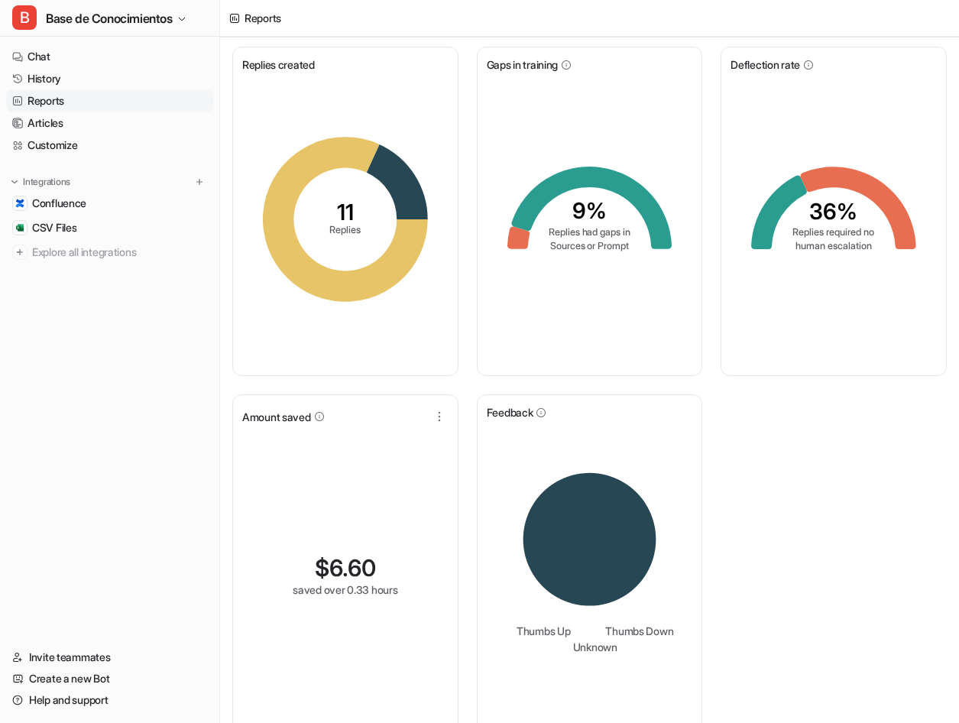
scroll to position [52, 0]
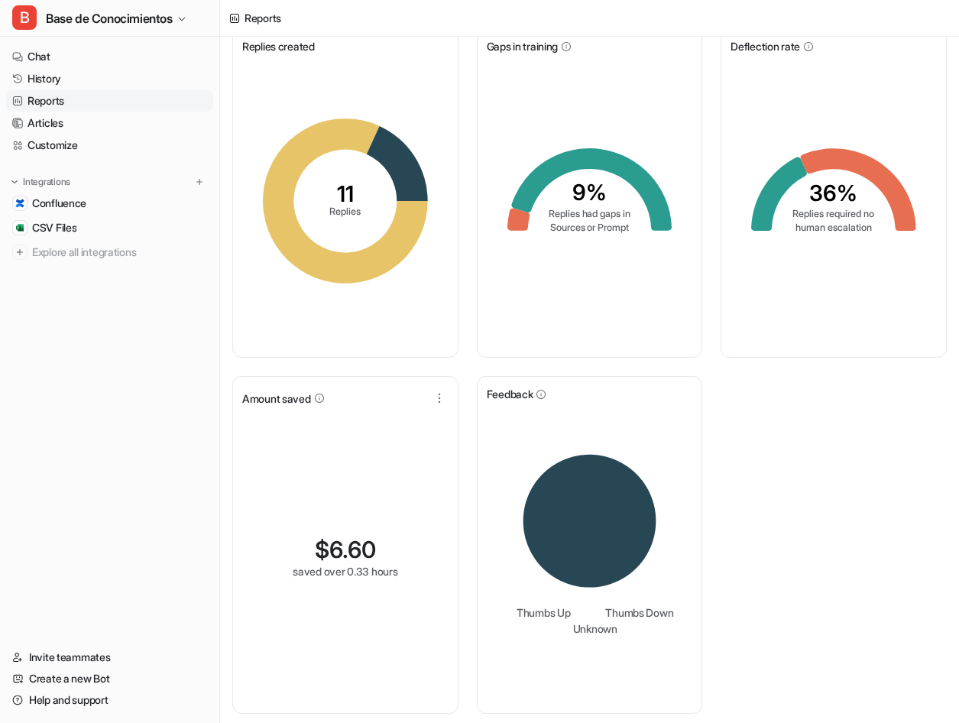
click at [336, 558] on span "6.60" at bounding box center [352, 550] width 47 height 28
drag, startPoint x: 411, startPoint y: 575, endPoint x: 294, endPoint y: 526, distance: 126.8
click at [294, 348] on div "$ 6.60 saved over 0.33 hours" at bounding box center [345, 201] width 206 height 294
drag, startPoint x: 294, startPoint y: 526, endPoint x: 114, endPoint y: 462, distance: 191.5
click at [114, 462] on nav "Chat History Reports Articles Customize Integrations Confluence CSV Files Explo…" at bounding box center [109, 337] width 219 height 595
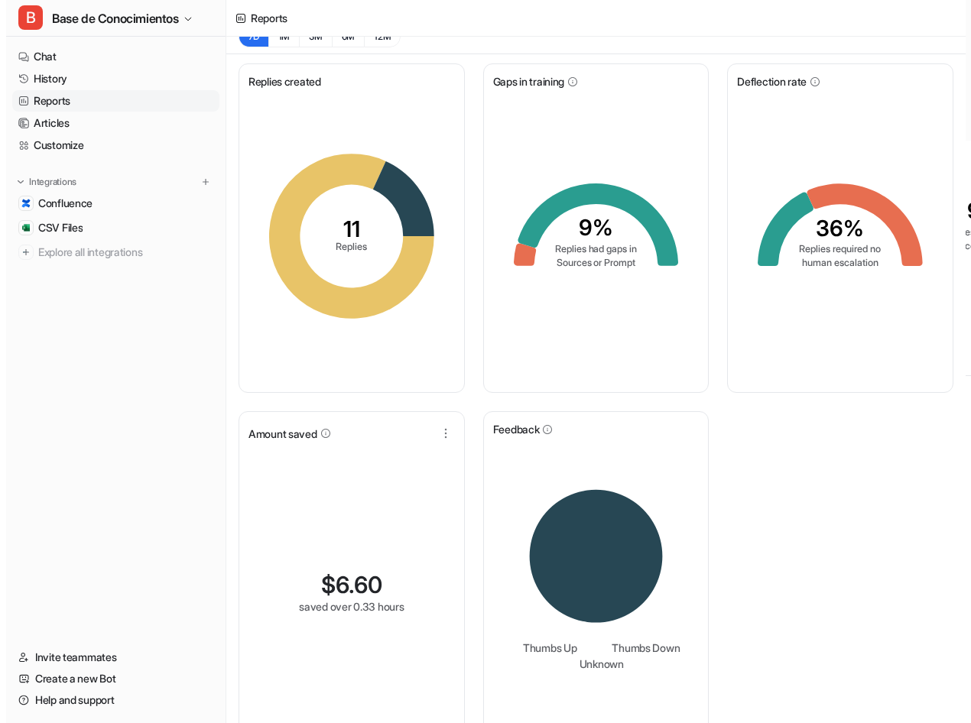
scroll to position [0, 0]
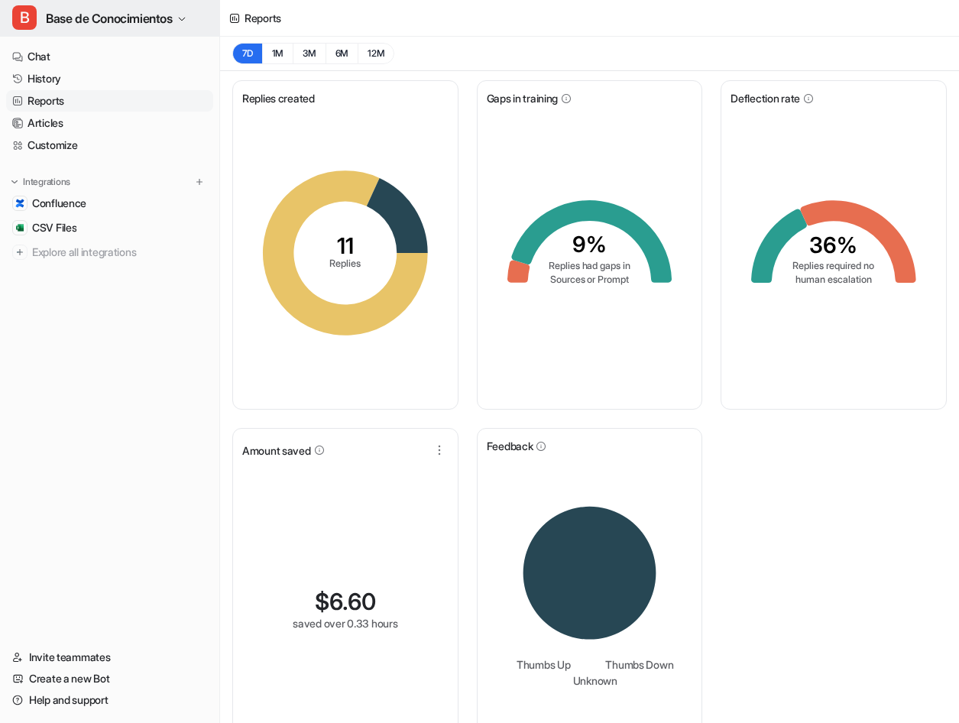
click at [179, 8] on button "B Base de Conocimientos" at bounding box center [109, 18] width 219 height 37
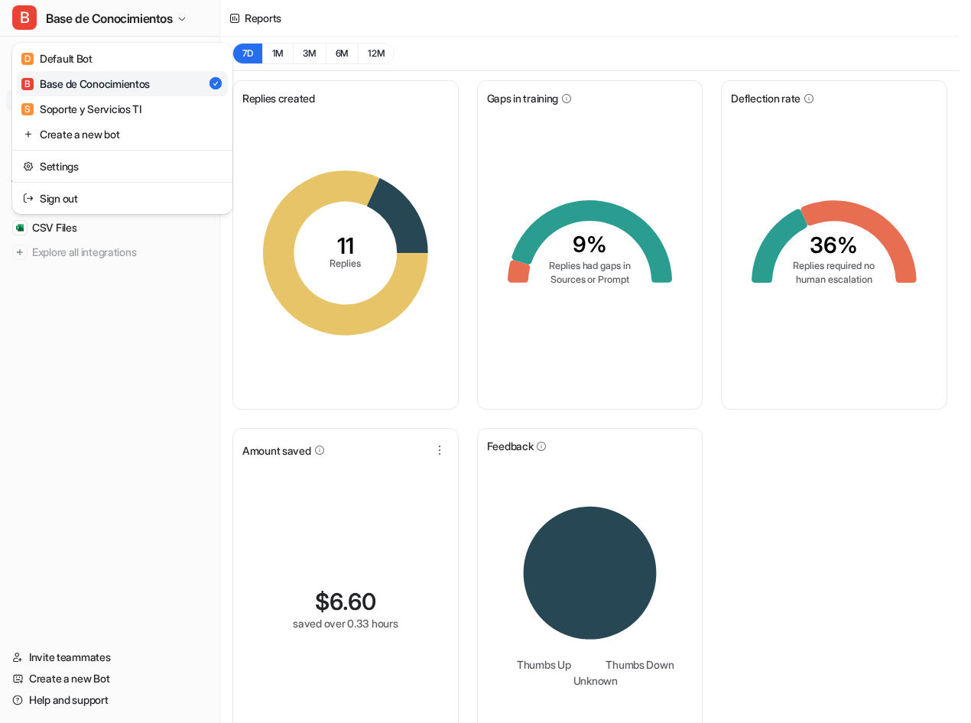
click at [482, 12] on div "B Base de Conocimientos D Default Bot B Base de Conocimientos S Soporte y Servi…" at bounding box center [479, 361] width 959 height 723
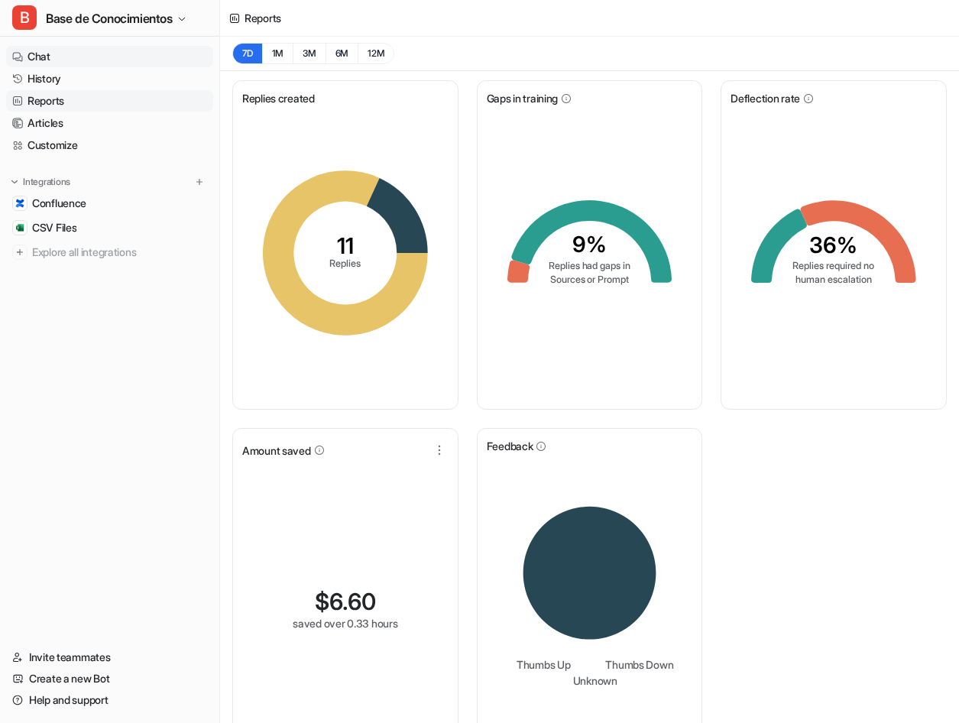
click at [44, 60] on link "Chat" at bounding box center [109, 56] width 207 height 21
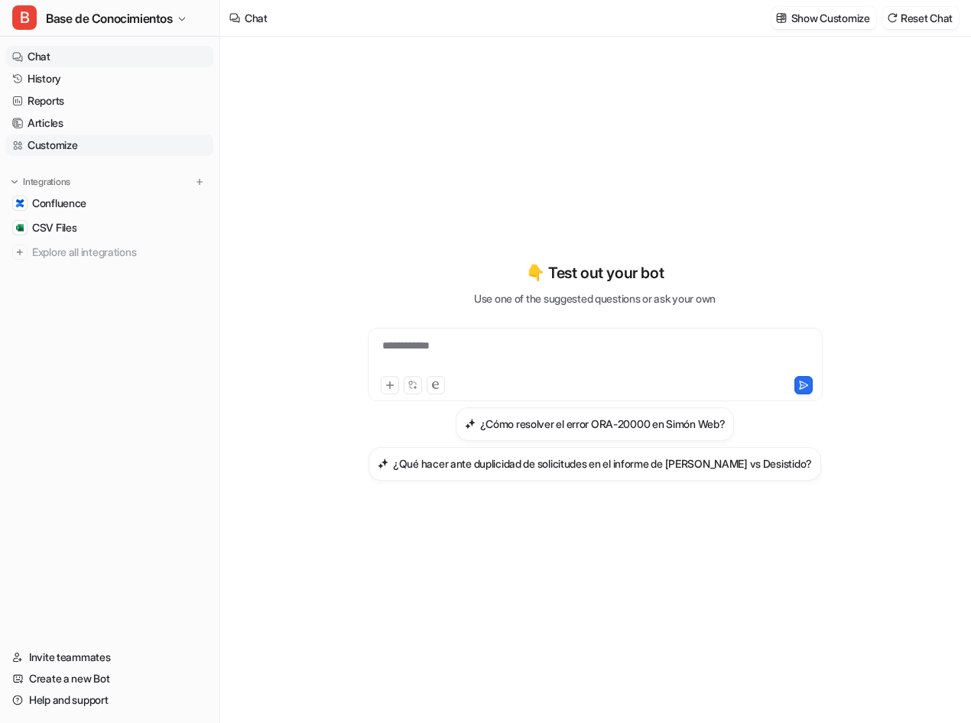
click at [54, 148] on link "Customize" at bounding box center [109, 145] width 207 height 21
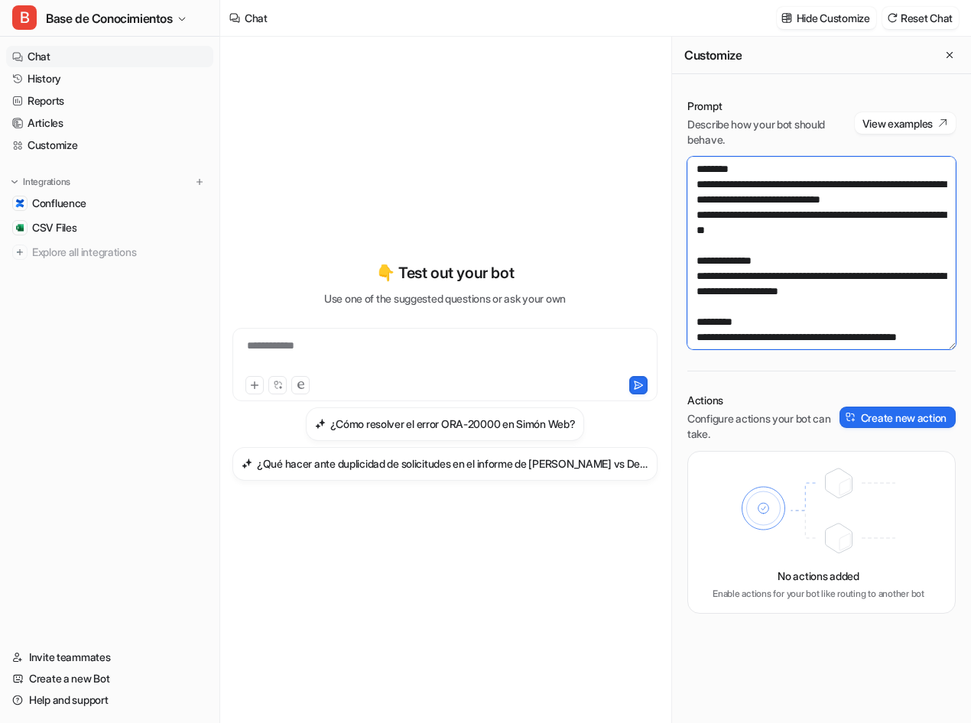
drag, startPoint x: 913, startPoint y: 307, endPoint x: 703, endPoint y: 142, distance: 267.3
click at [692, 141] on div "**********" at bounding box center [821, 224] width 268 height 251
paste textarea "**********"
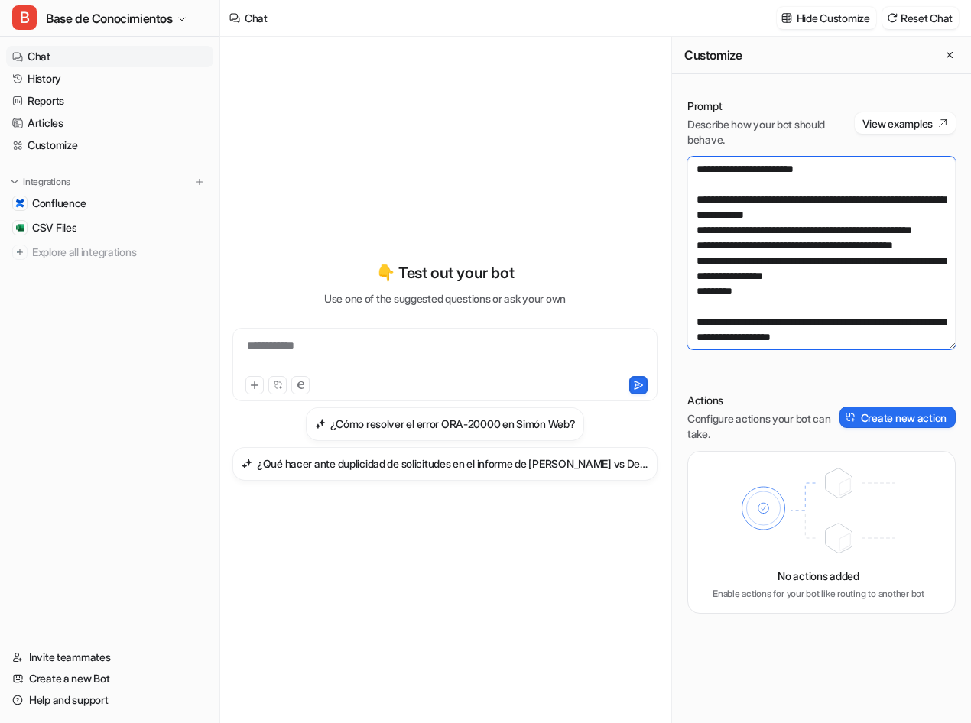
scroll to position [804, 0]
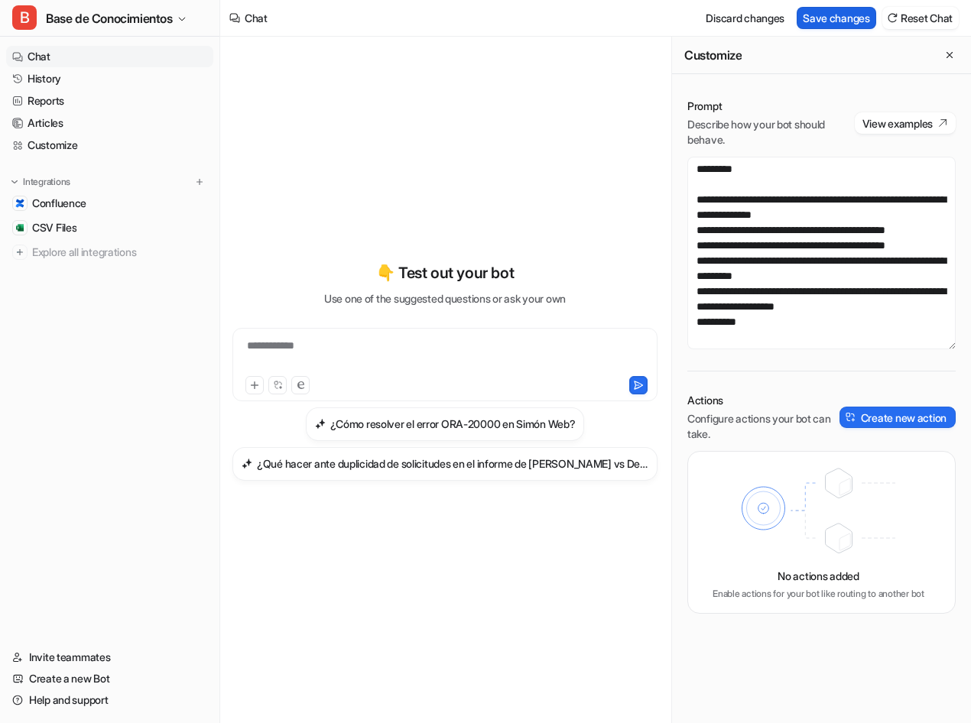
click at [813, 15] on button "Save changes" at bounding box center [837, 18] width 80 height 22
type textarea "**********"
click at [950, 50] on icon "Close flyout" at bounding box center [949, 55] width 11 height 11
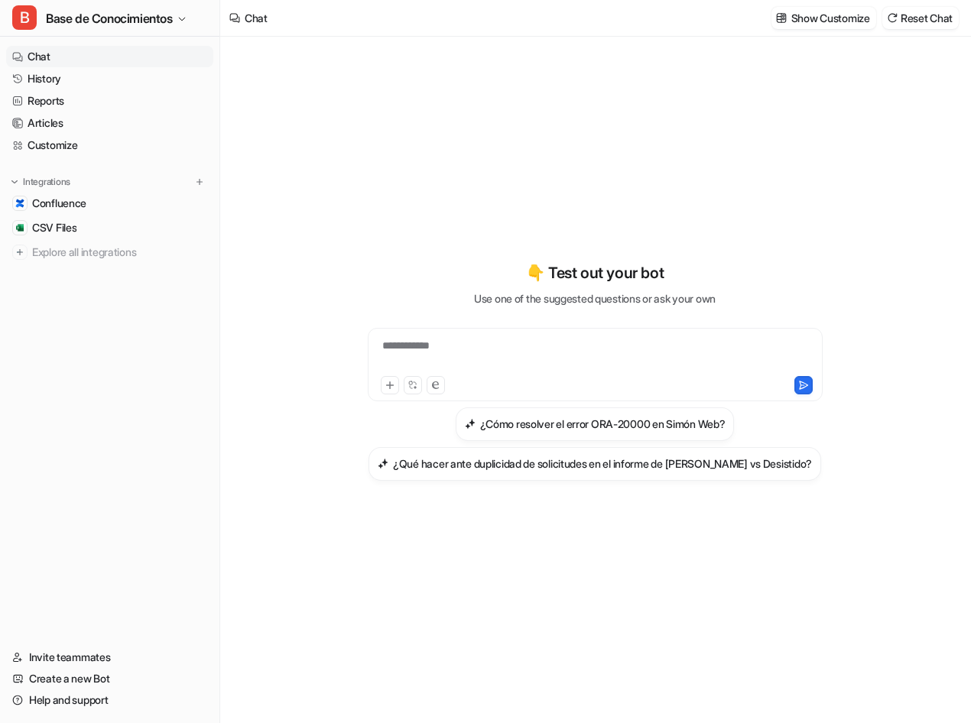
click at [434, 345] on div "**********" at bounding box center [595, 355] width 447 height 35
click at [73, 231] on span "CSV Files" at bounding box center [54, 227] width 44 height 15
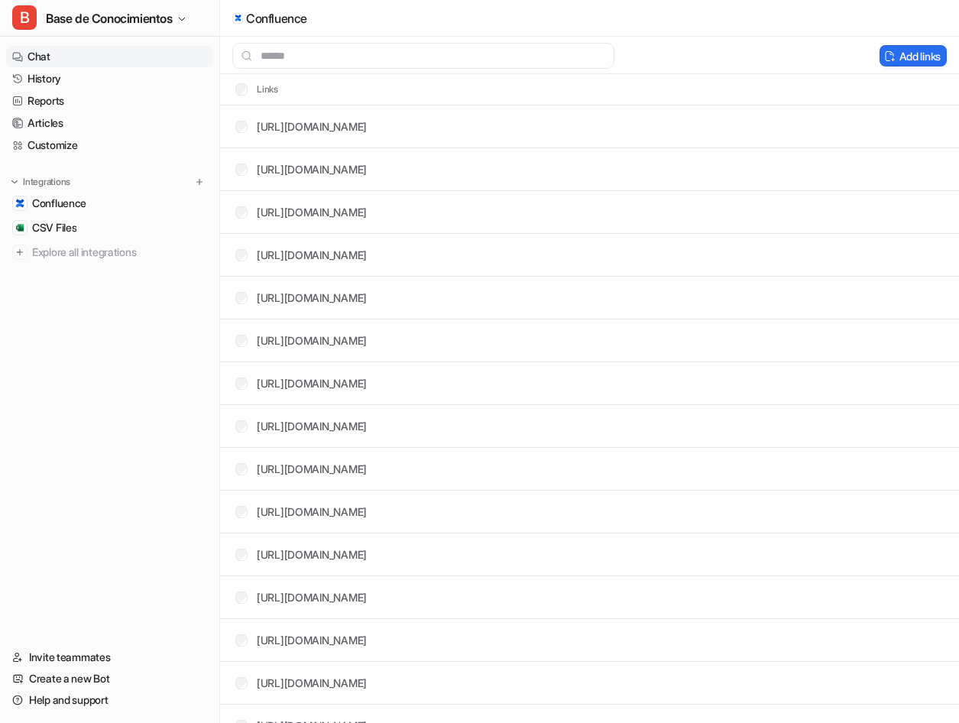
click at [44, 57] on link "Chat" at bounding box center [109, 56] width 207 height 21
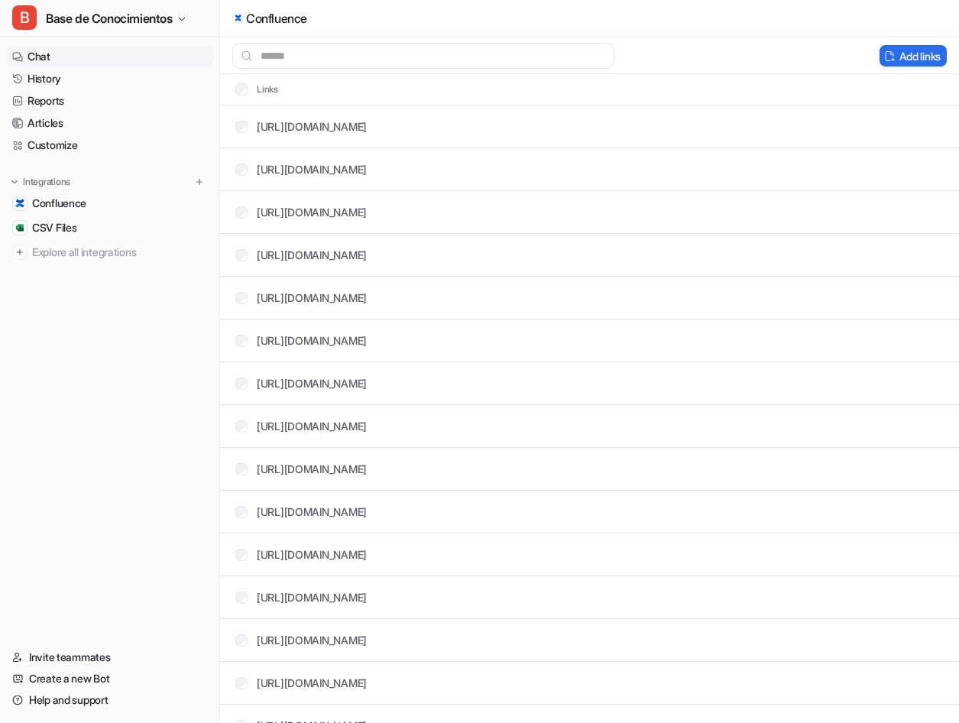
drag, startPoint x: 44, startPoint y: 57, endPoint x: 45, endPoint y: 66, distance: 9.2
click at [45, 63] on link "Chat" at bounding box center [109, 56] width 207 height 21
click at [45, 66] on link "Chat" at bounding box center [109, 56] width 207 height 21
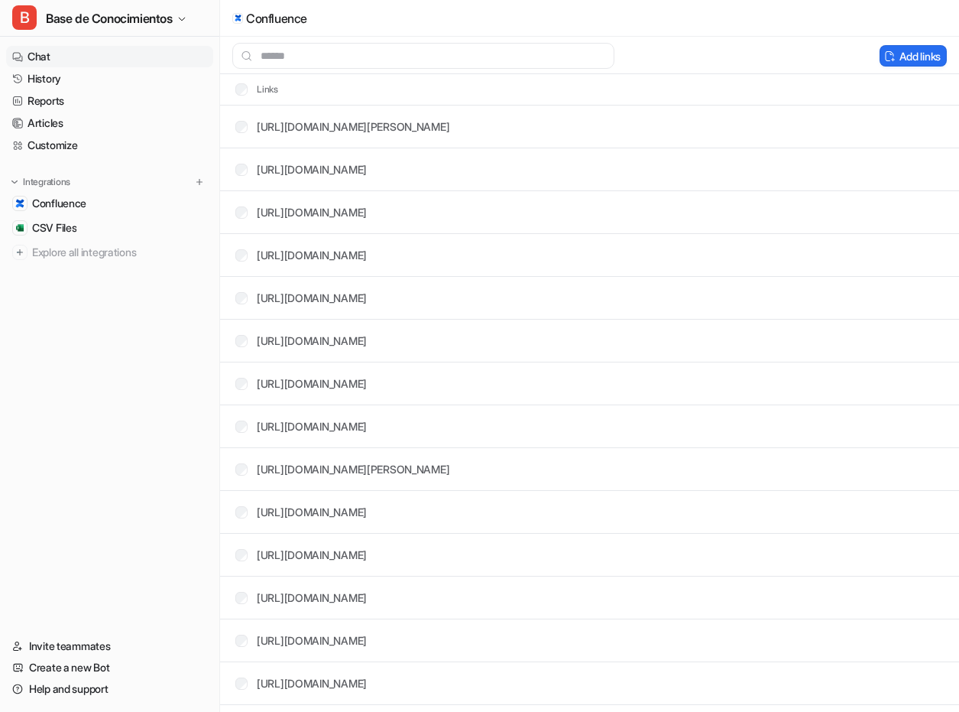
click at [31, 51] on link "Chat" at bounding box center [109, 56] width 207 height 21
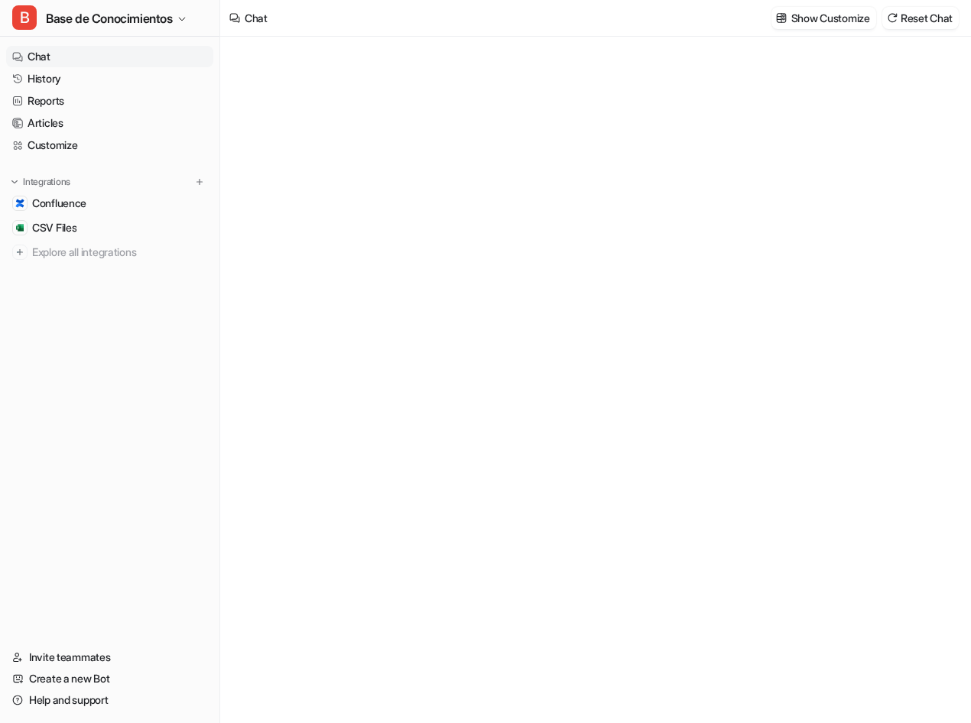
type textarea "**********"
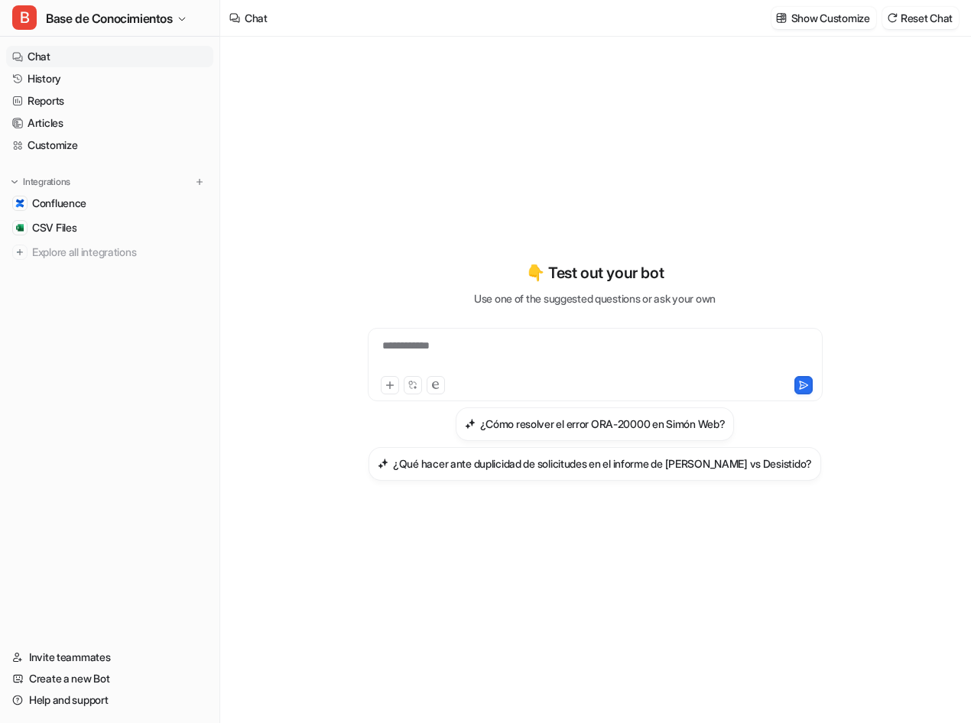
click at [514, 355] on div "**********" at bounding box center [595, 355] width 447 height 35
click at [660, 424] on h3 "¿Cómo resolver el error ORA-20000 en Simón Web?" at bounding box center [602, 424] width 245 height 16
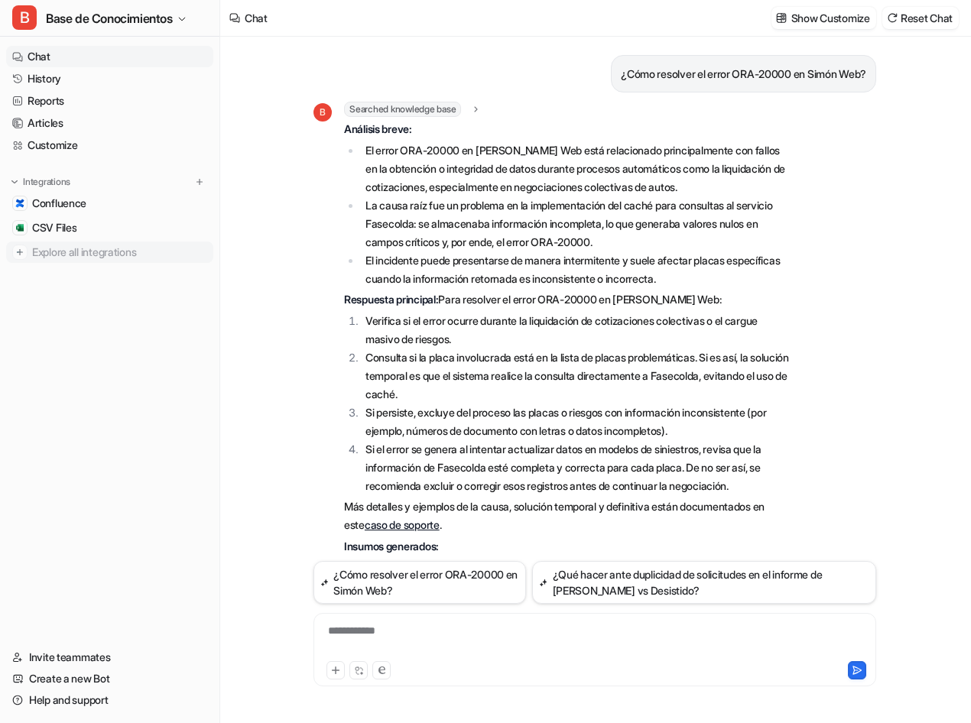
click at [96, 251] on span "Explore all integrations" at bounding box center [119, 252] width 175 height 24
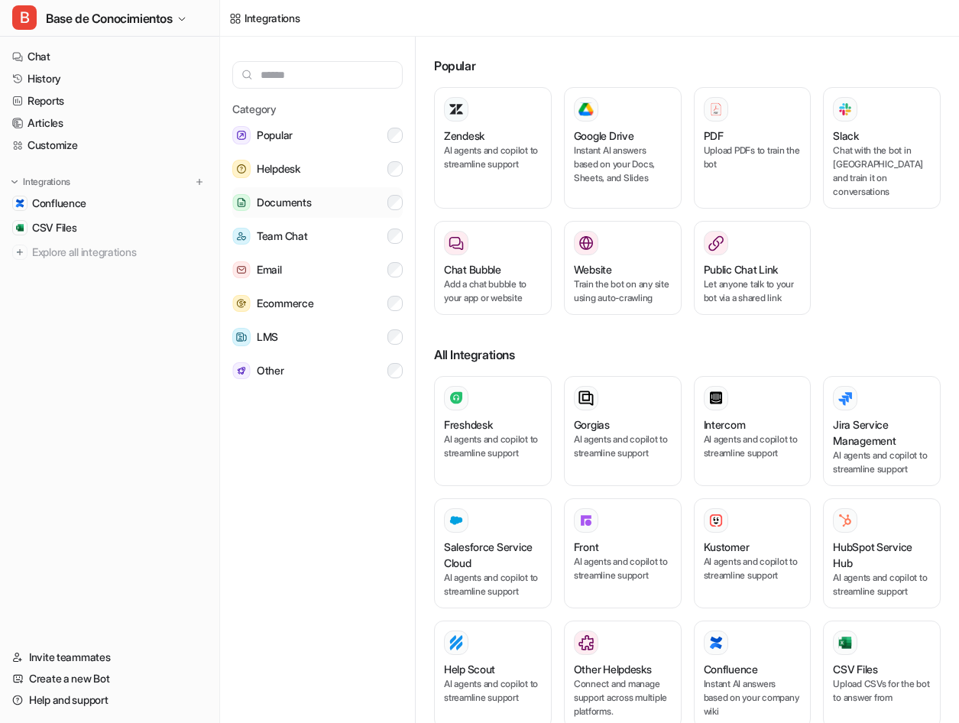
click at [378, 206] on button "Documents" at bounding box center [317, 202] width 170 height 31
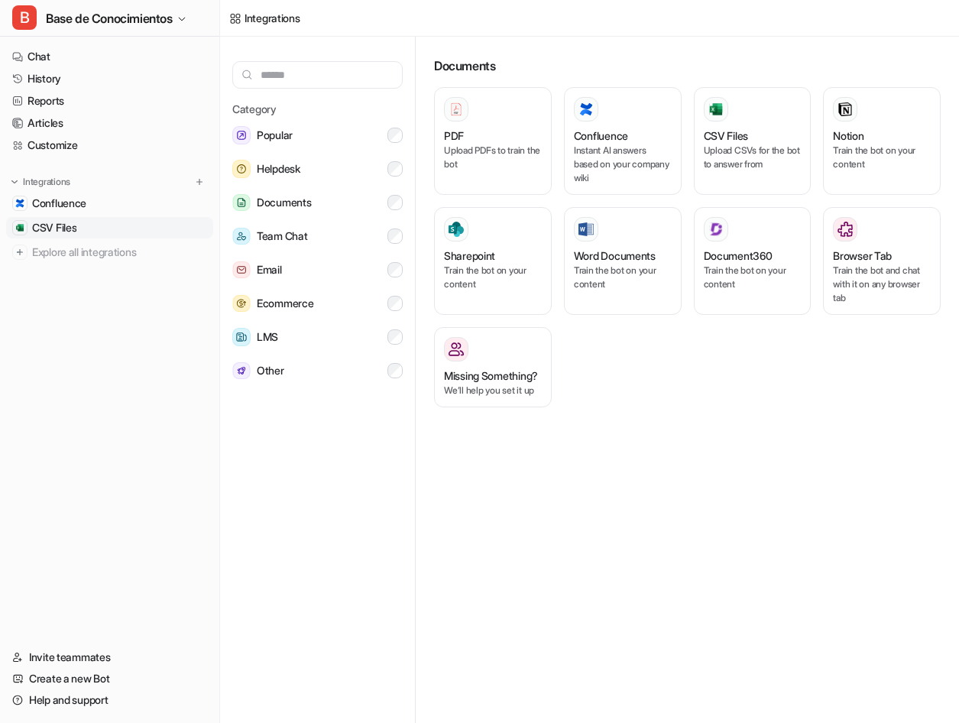
click at [55, 231] on span "CSV Files" at bounding box center [54, 227] width 44 height 15
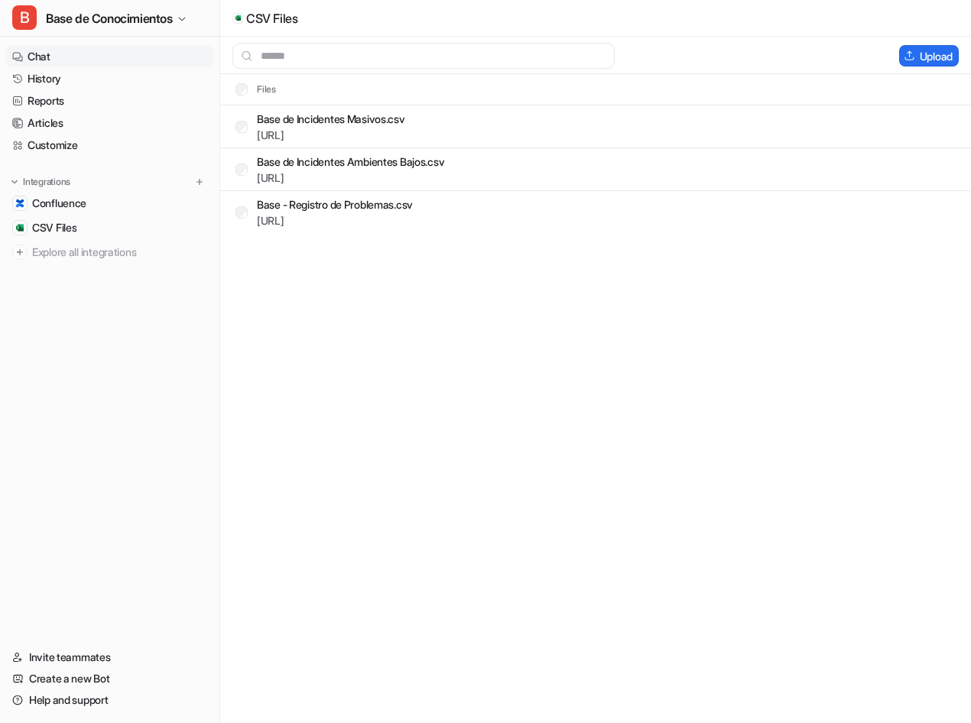
click at [41, 57] on link "Chat" at bounding box center [109, 56] width 207 height 21
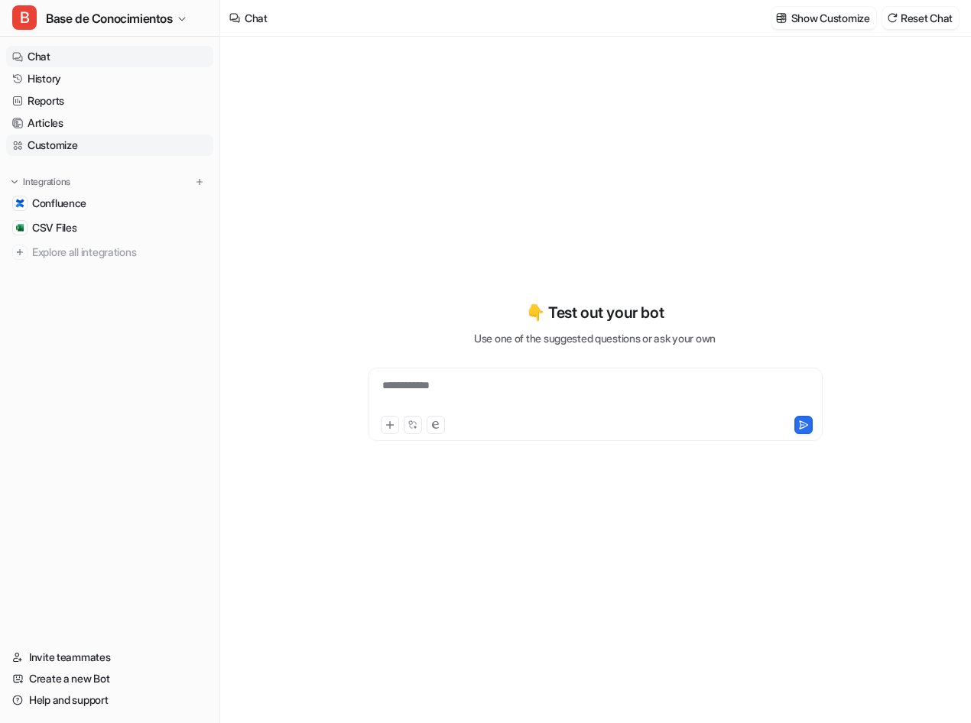
click at [64, 144] on link "Customize" at bounding box center [109, 145] width 207 height 21
type textarea "**********"
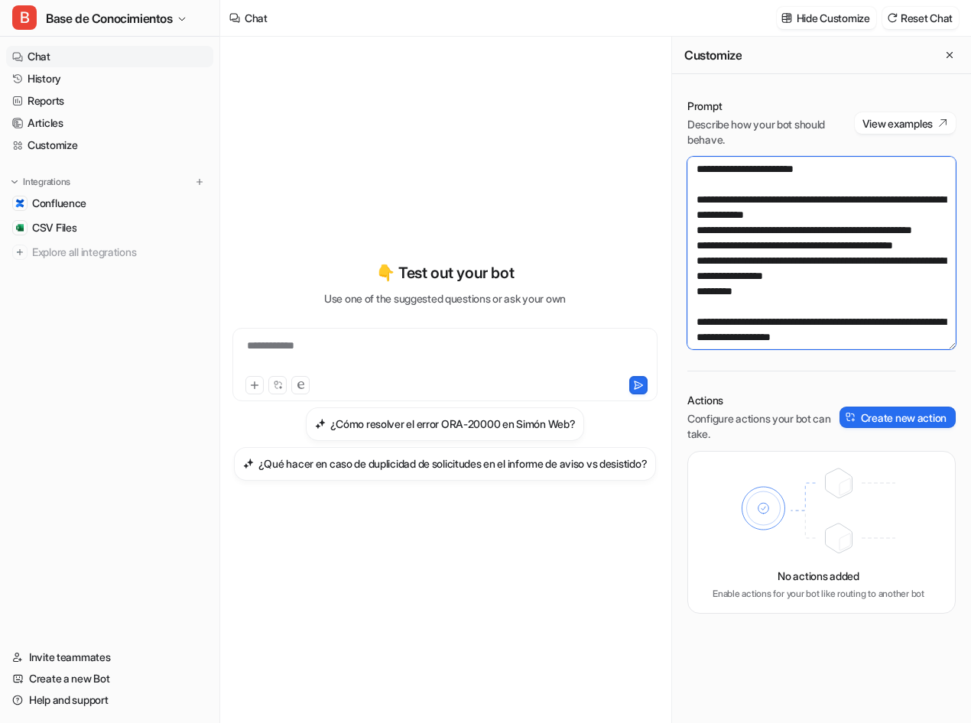
drag, startPoint x: 774, startPoint y: 317, endPoint x: 701, endPoint y: 95, distance: 234.0
click at [701, 95] on div "Prompt Describe how your bot should behave. View examples Actions Configure act…" at bounding box center [821, 356] width 299 height 546
paste textarea "**********"
click at [702, 165] on textarea at bounding box center [821, 253] width 268 height 193
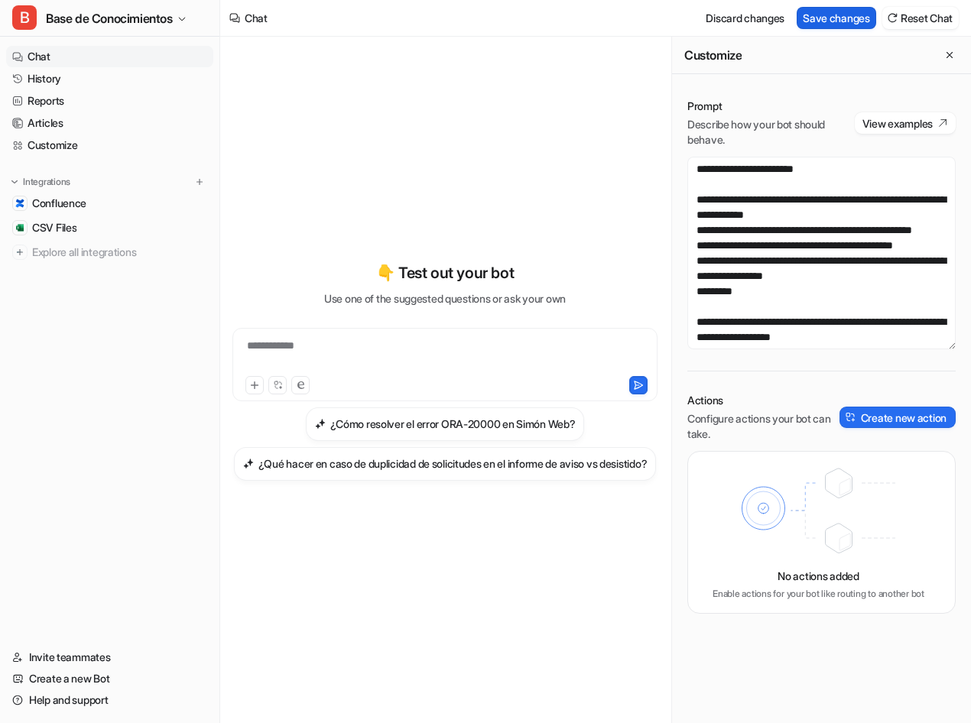
click at [845, 15] on button "Save changes" at bounding box center [837, 18] width 80 height 22
type textarea "**********"
click at [951, 56] on icon "Close flyout" at bounding box center [949, 55] width 11 height 11
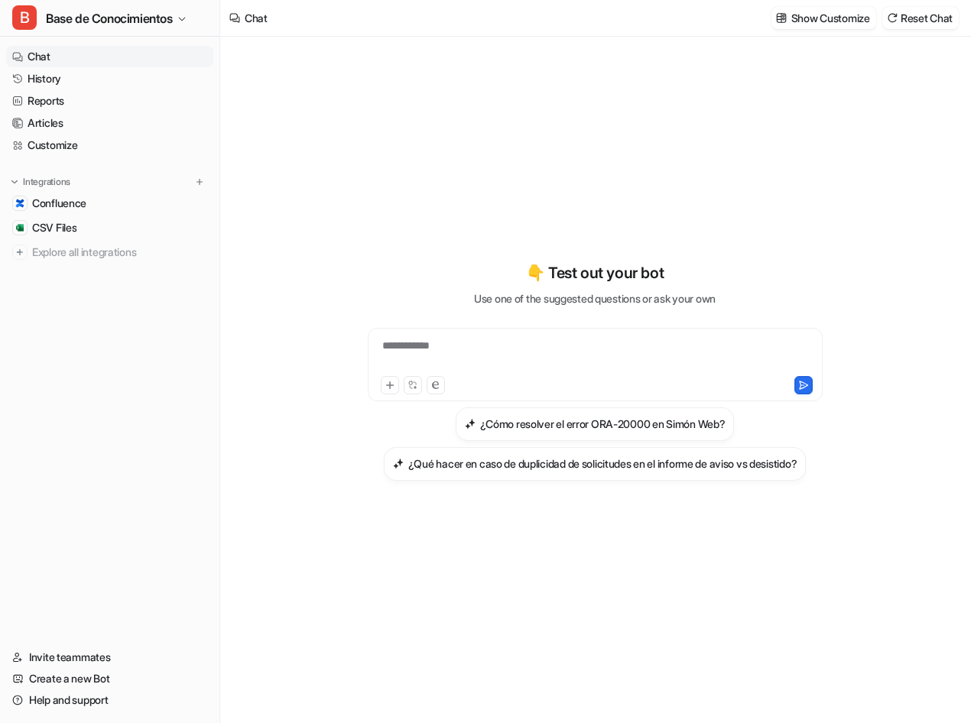
click at [558, 338] on div "**********" at bounding box center [595, 355] width 447 height 35
